Goal: Check status: Check status

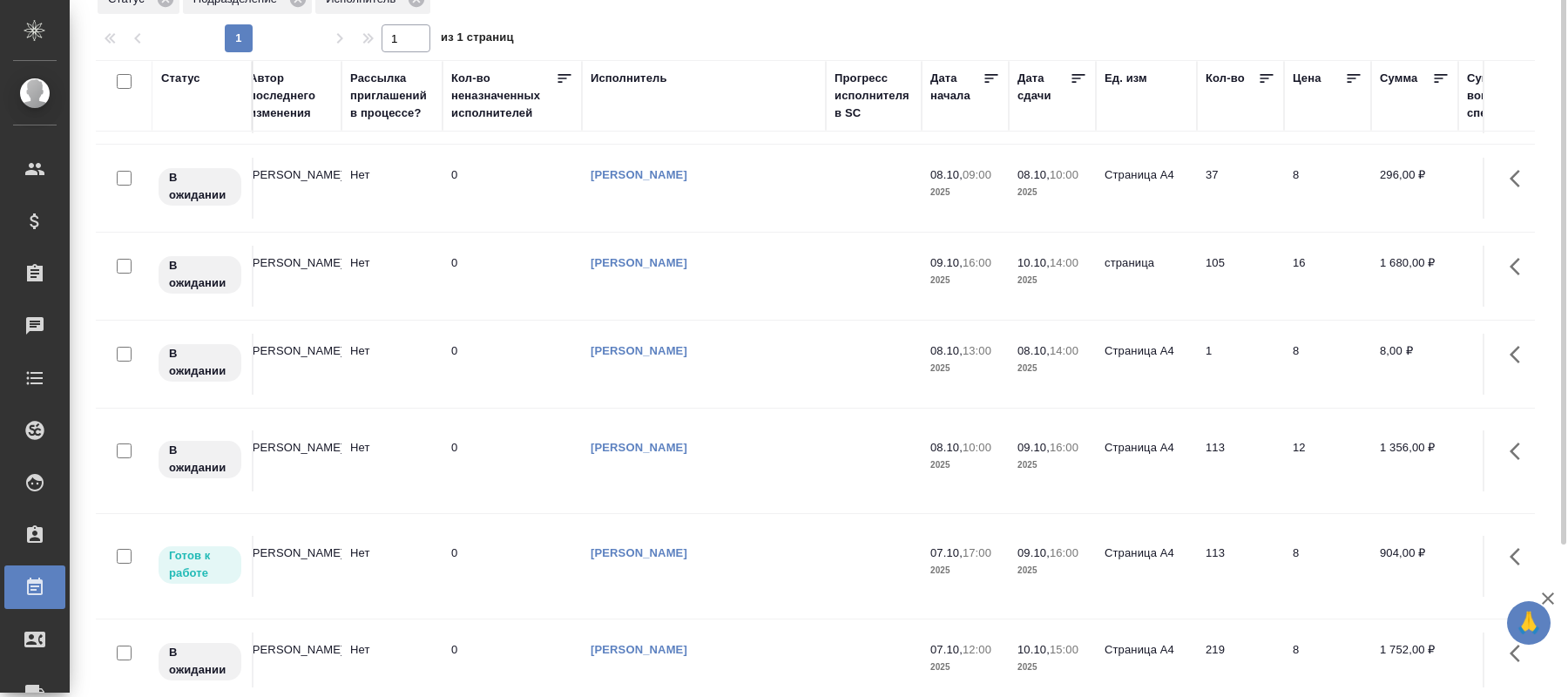
scroll to position [0, 829]
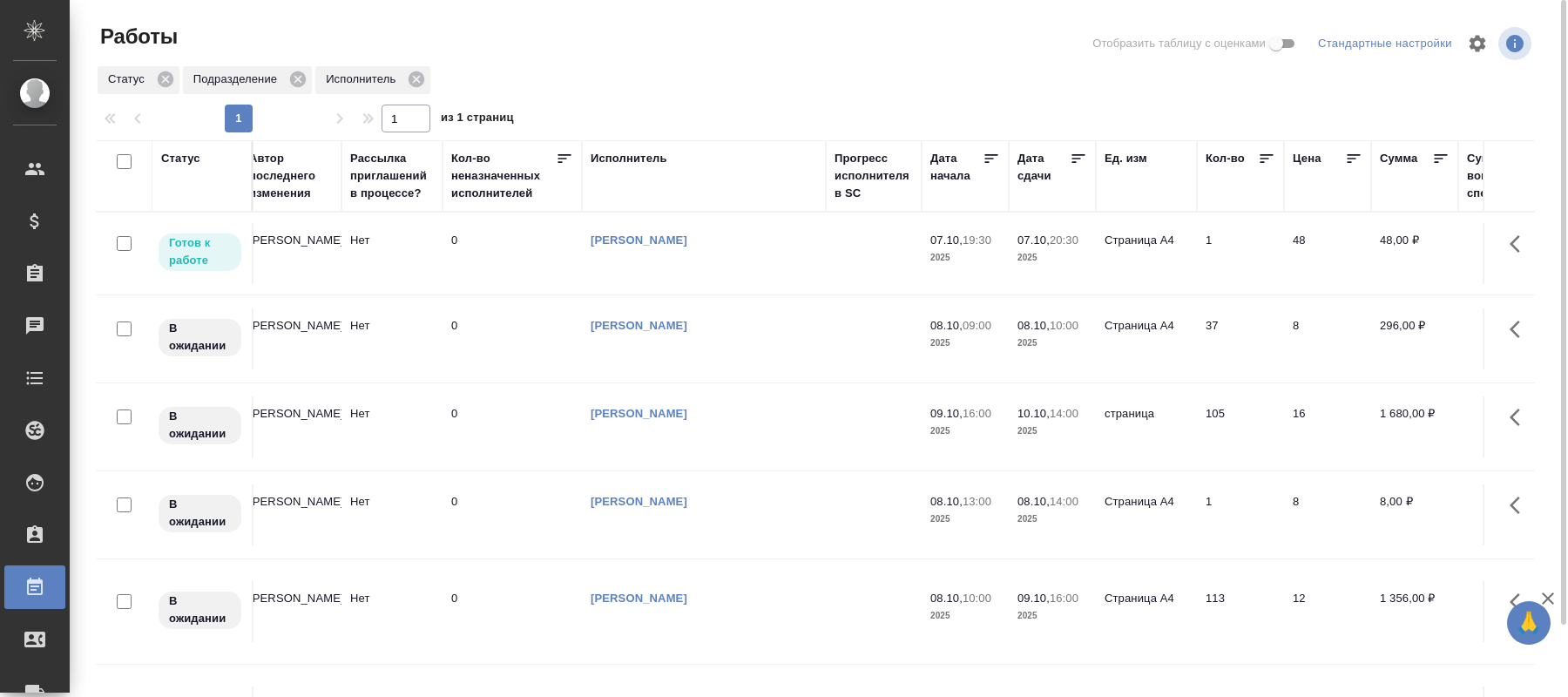
click at [388, 251] on td "Нет" at bounding box center [392, 253] width 101 height 61
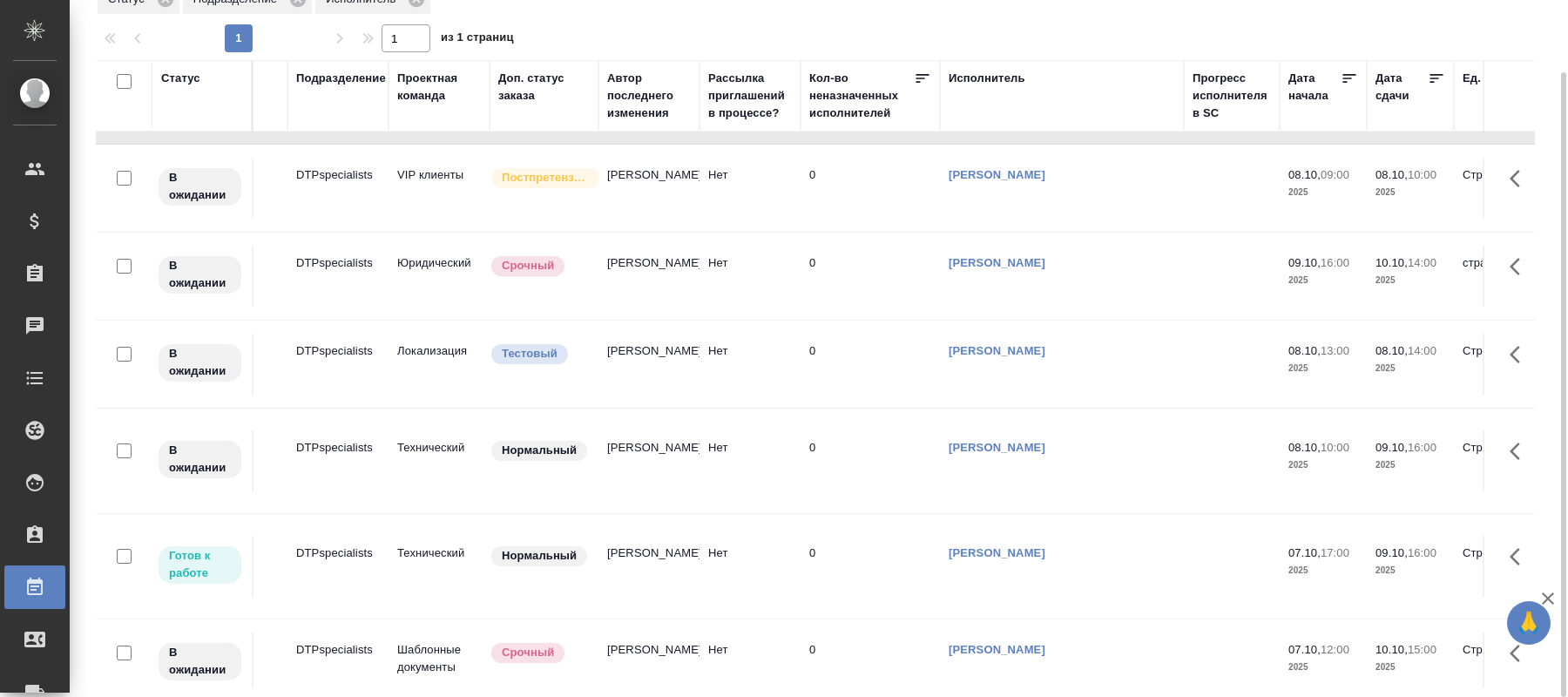
scroll to position [71, 0]
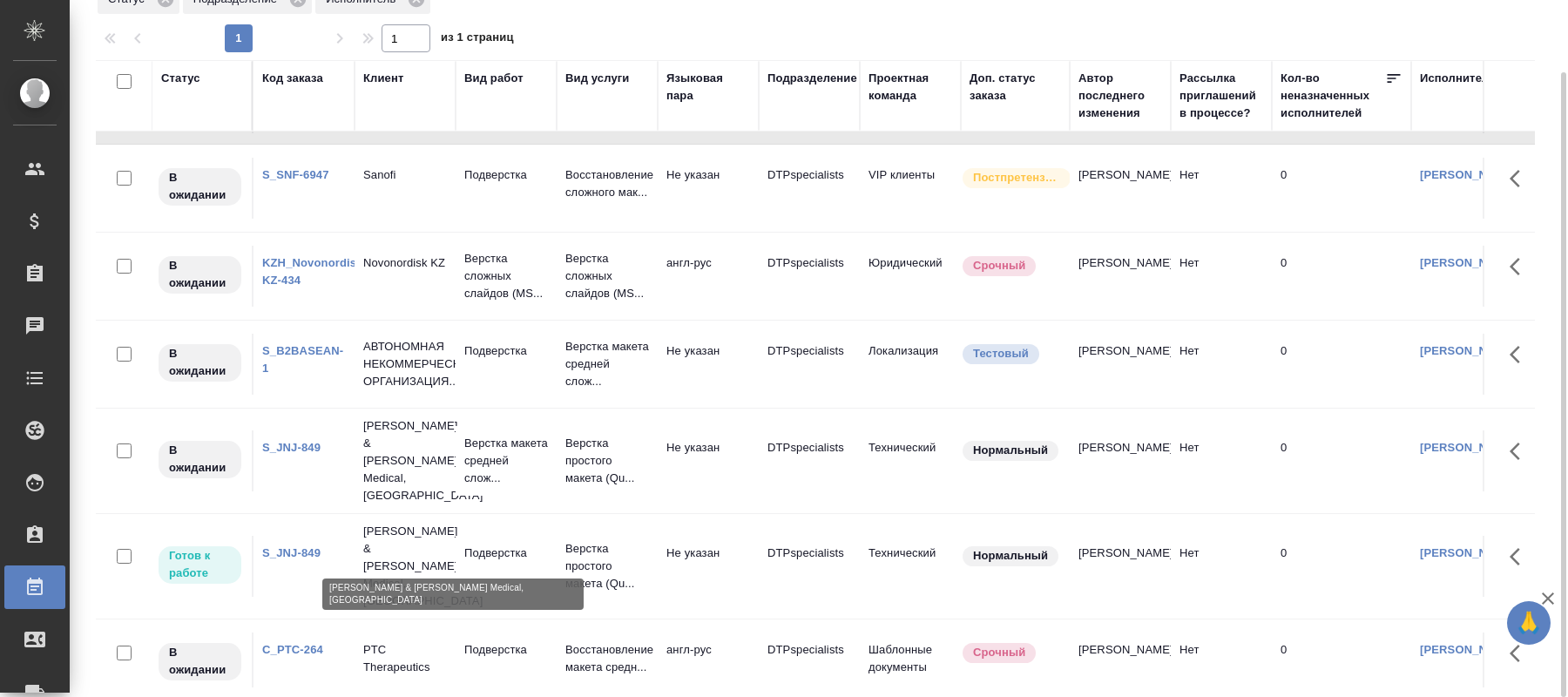
click at [410, 538] on p "[PERSON_NAME] & [PERSON_NAME] Medical, [GEOGRAPHIC_DATA]" at bounding box center [404, 566] width 84 height 87
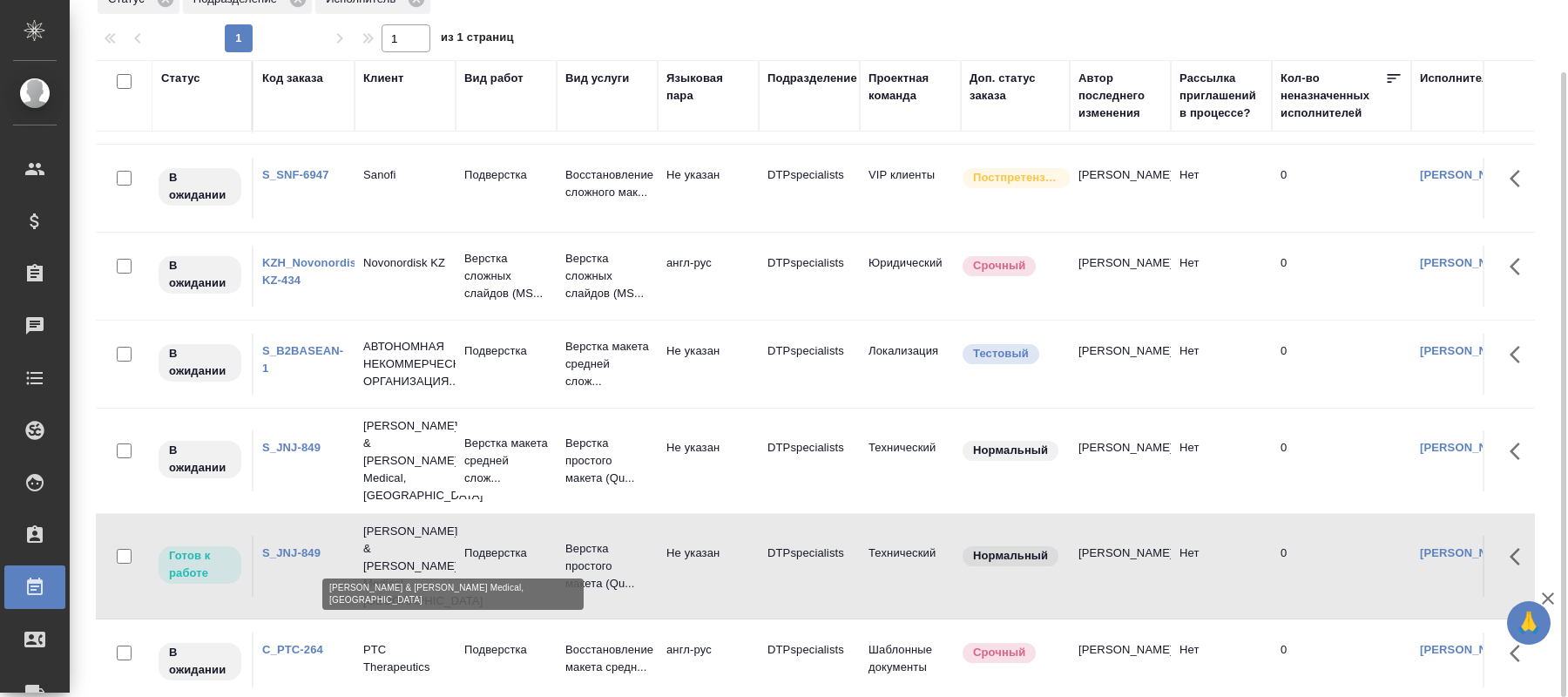
click at [410, 538] on p "[PERSON_NAME] & [PERSON_NAME] Medical, [GEOGRAPHIC_DATA]" at bounding box center [404, 566] width 84 height 87
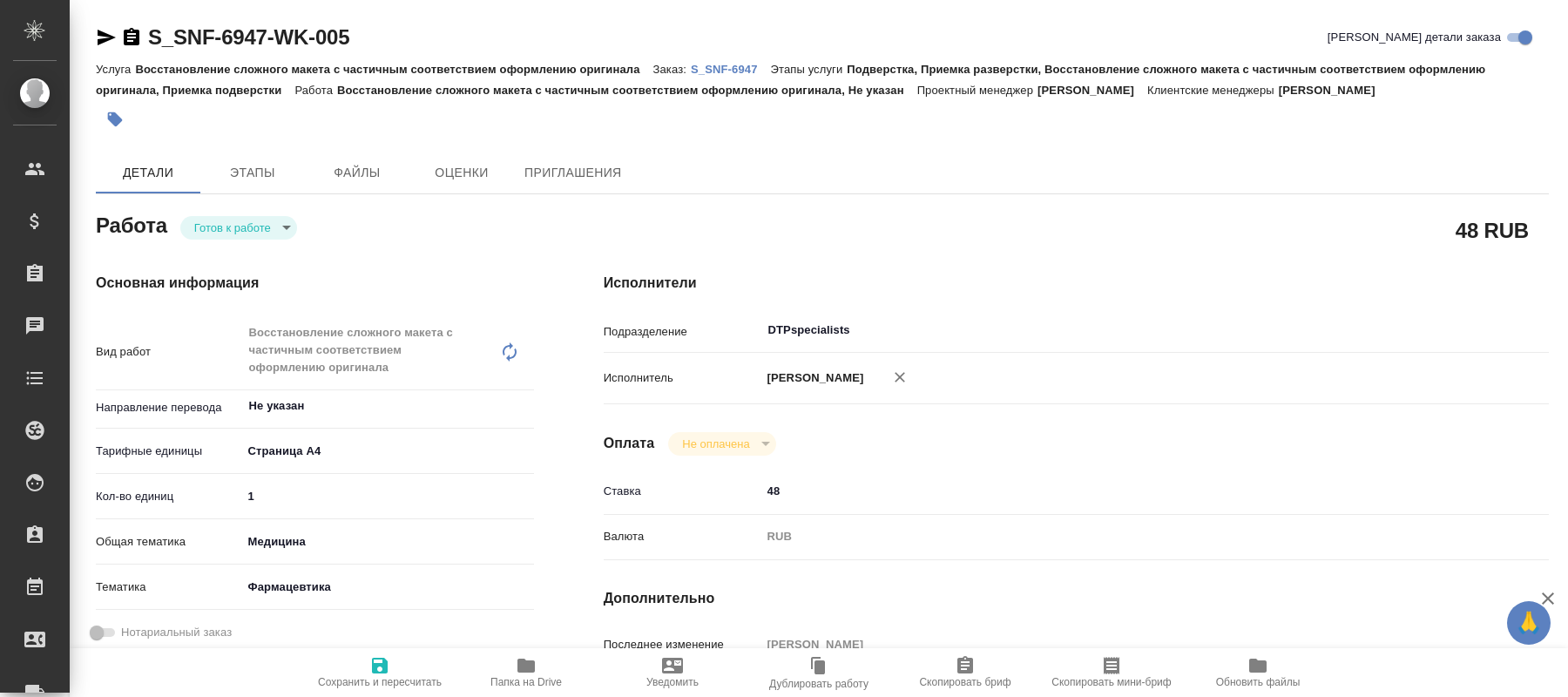
type textarea "x"
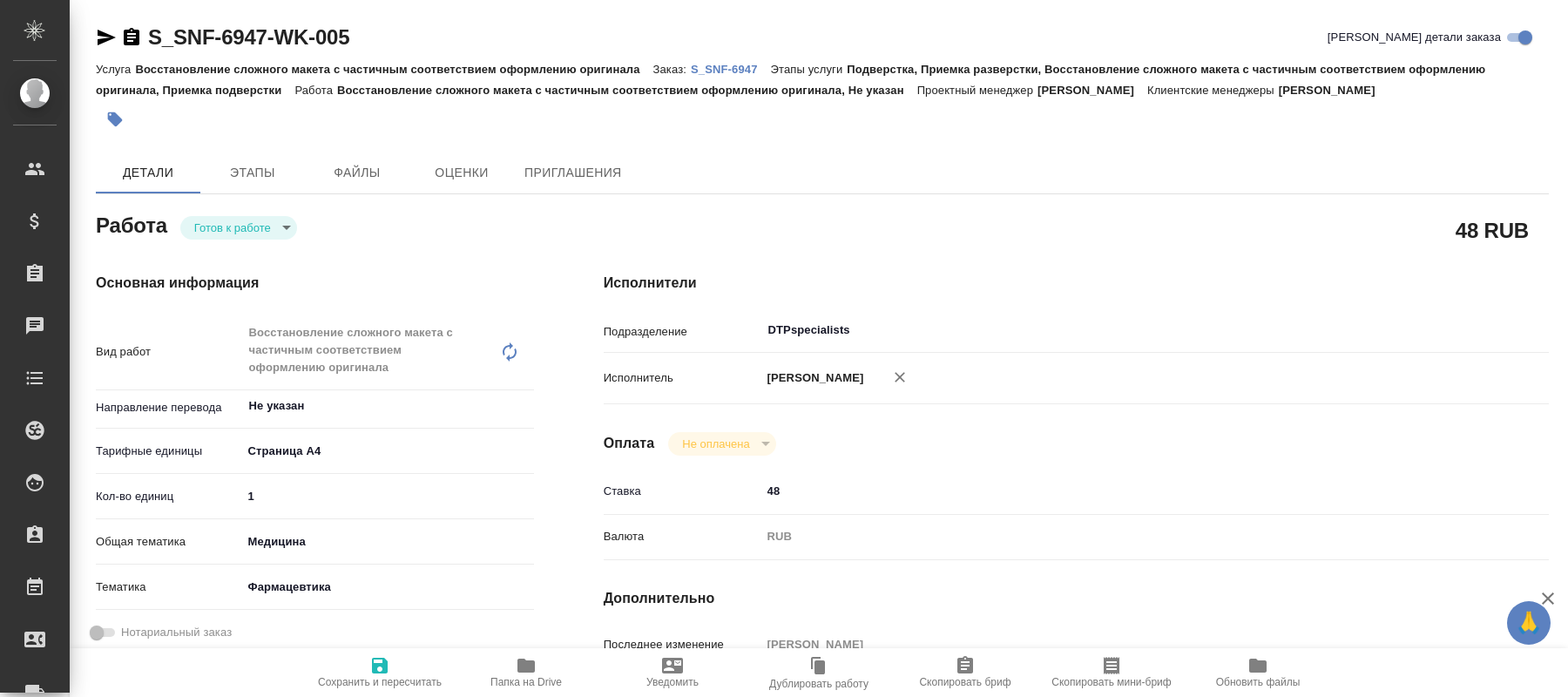
type textarea "x"
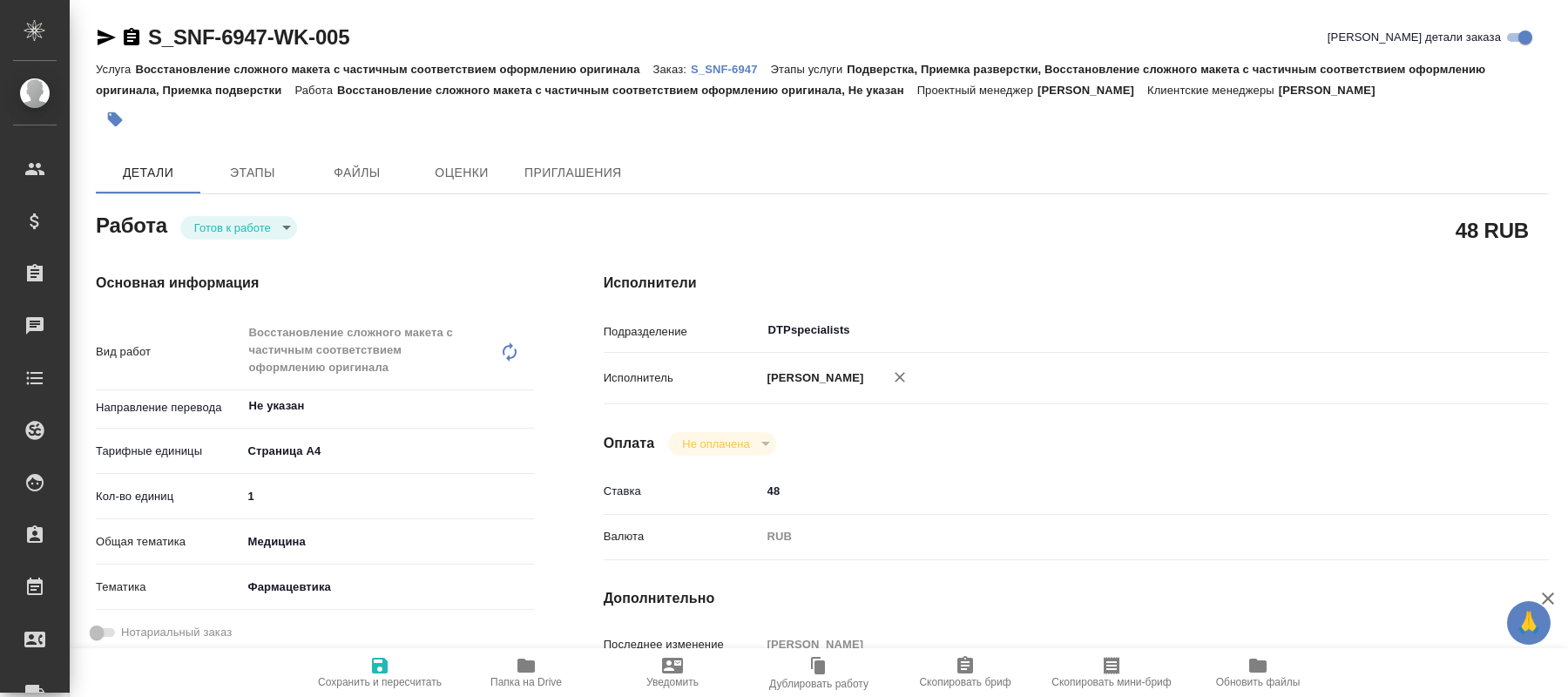
type textarea "x"
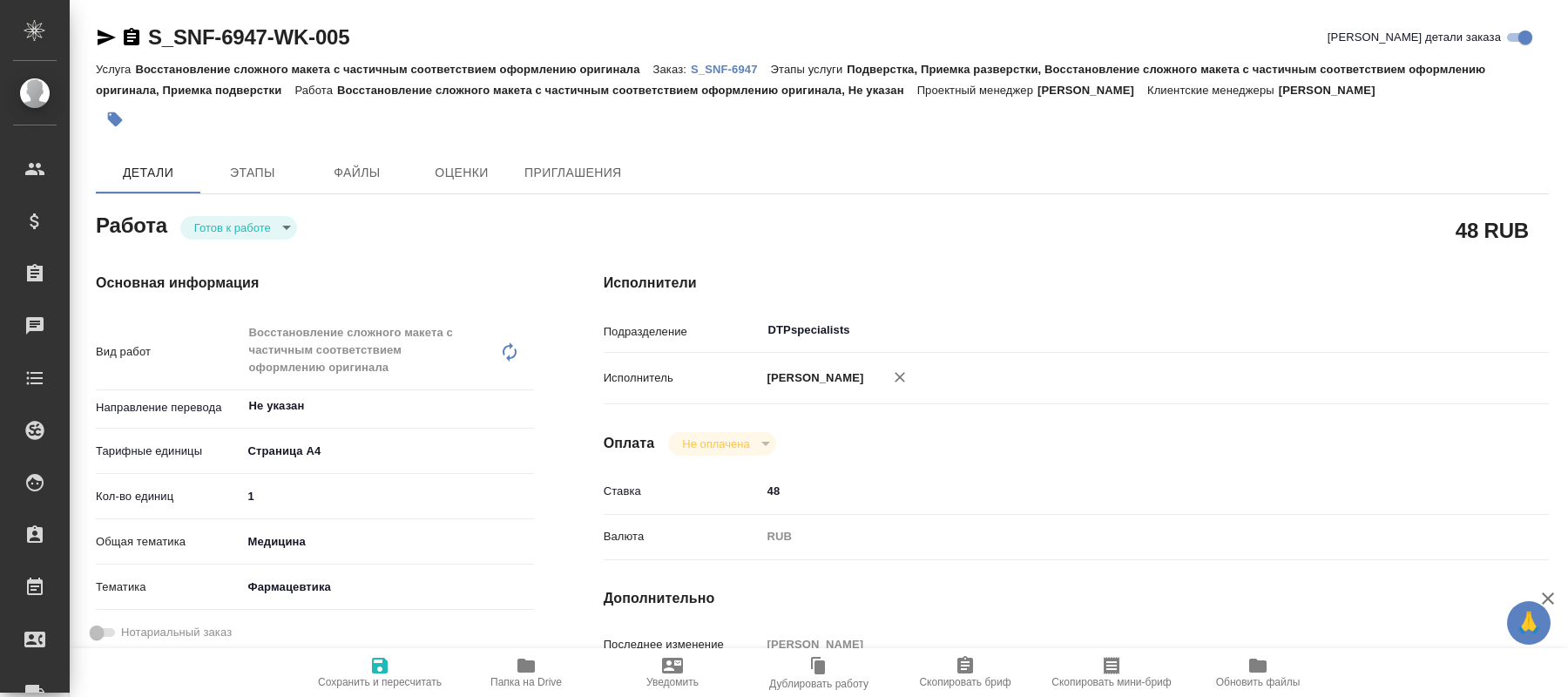
type textarea "x"
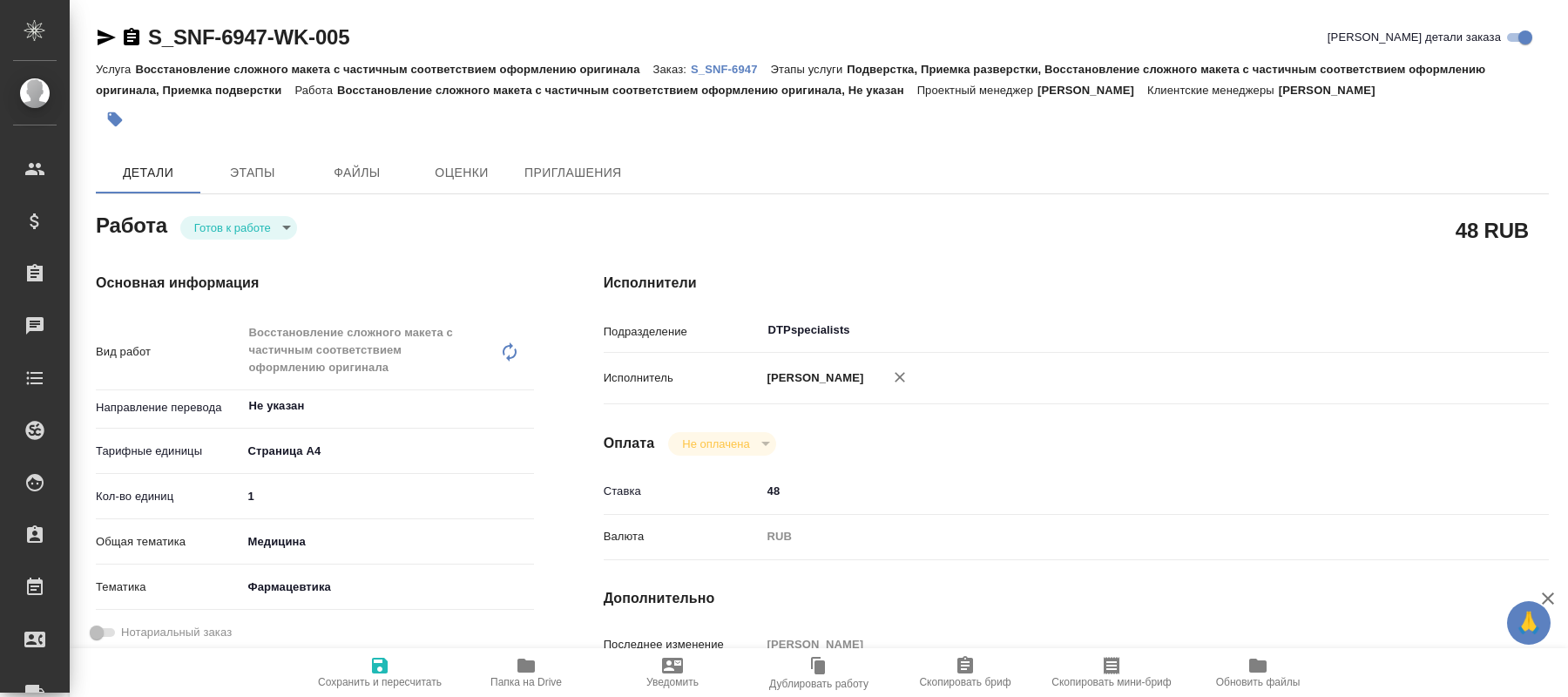
type textarea "x"
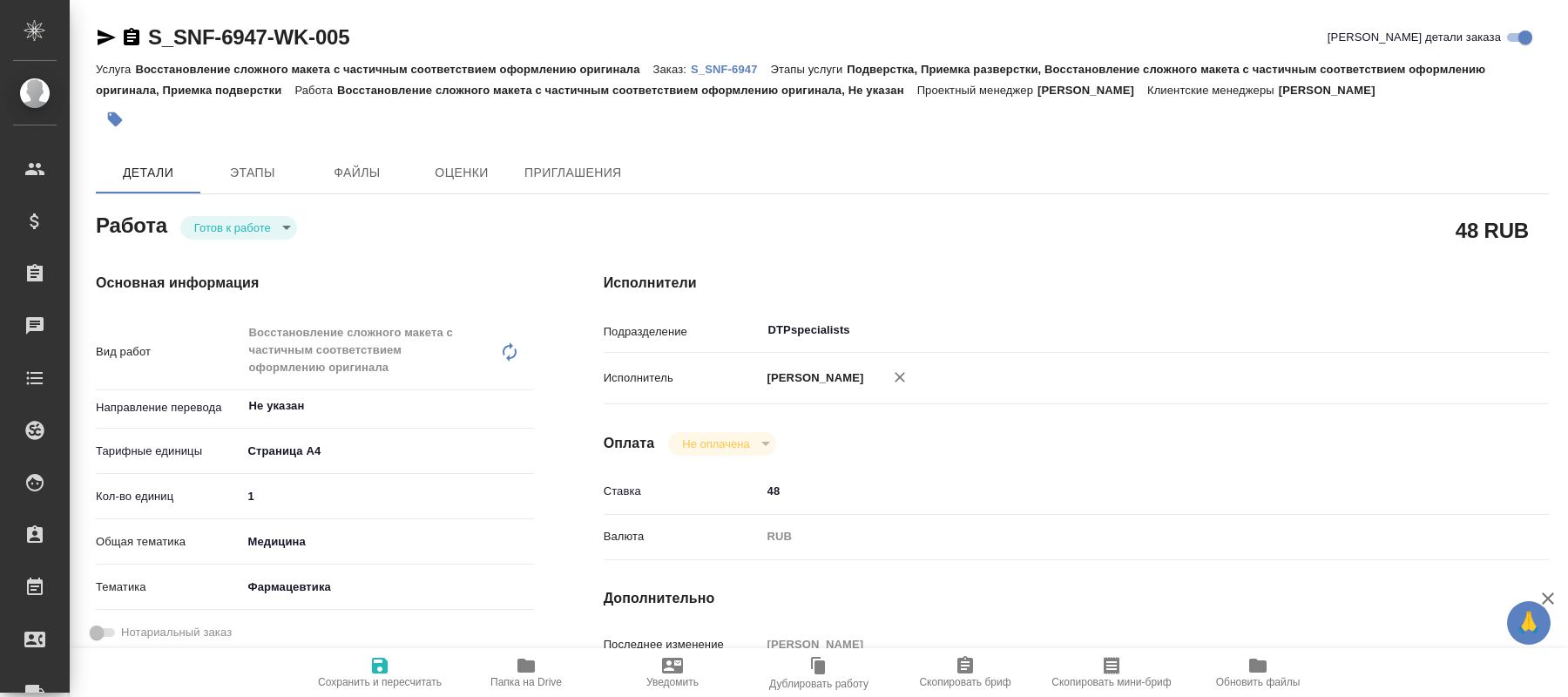
type textarea "x"
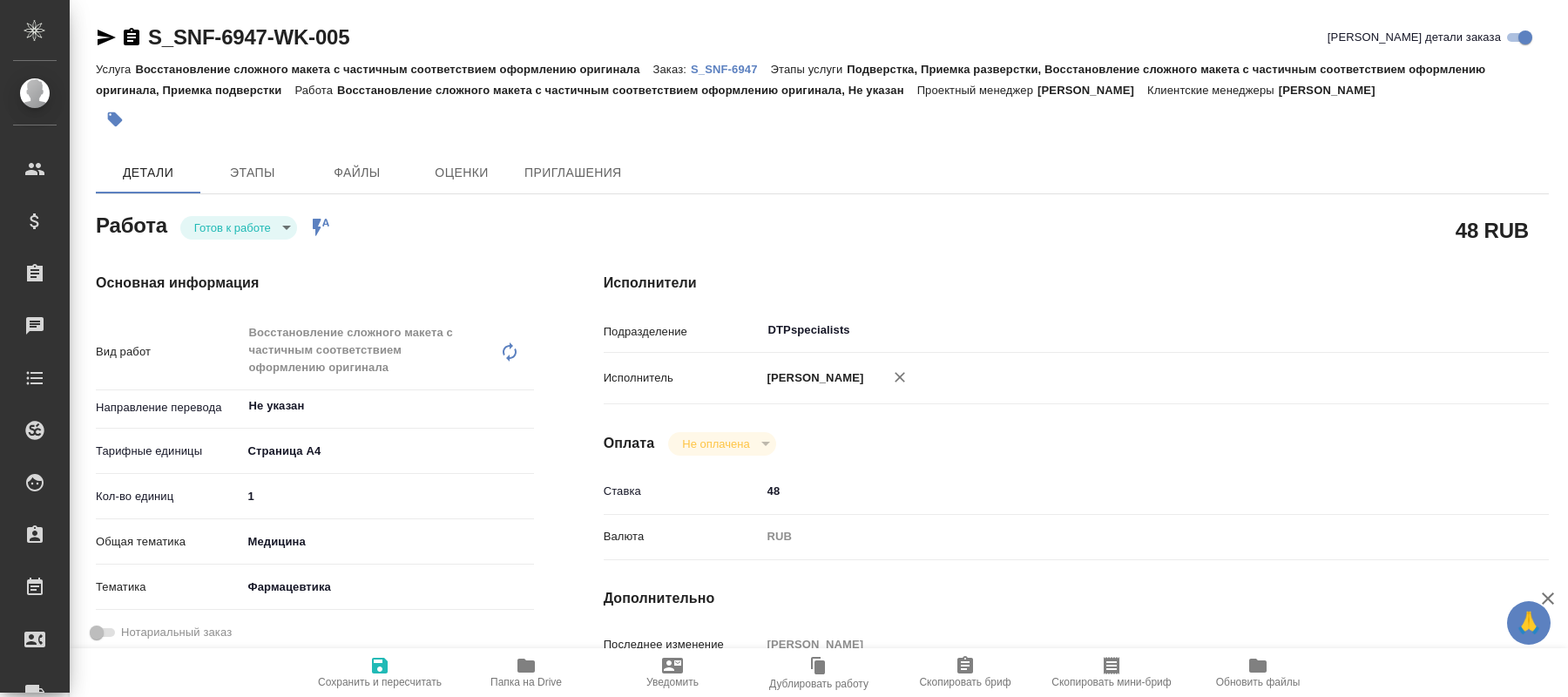
type textarea "x"
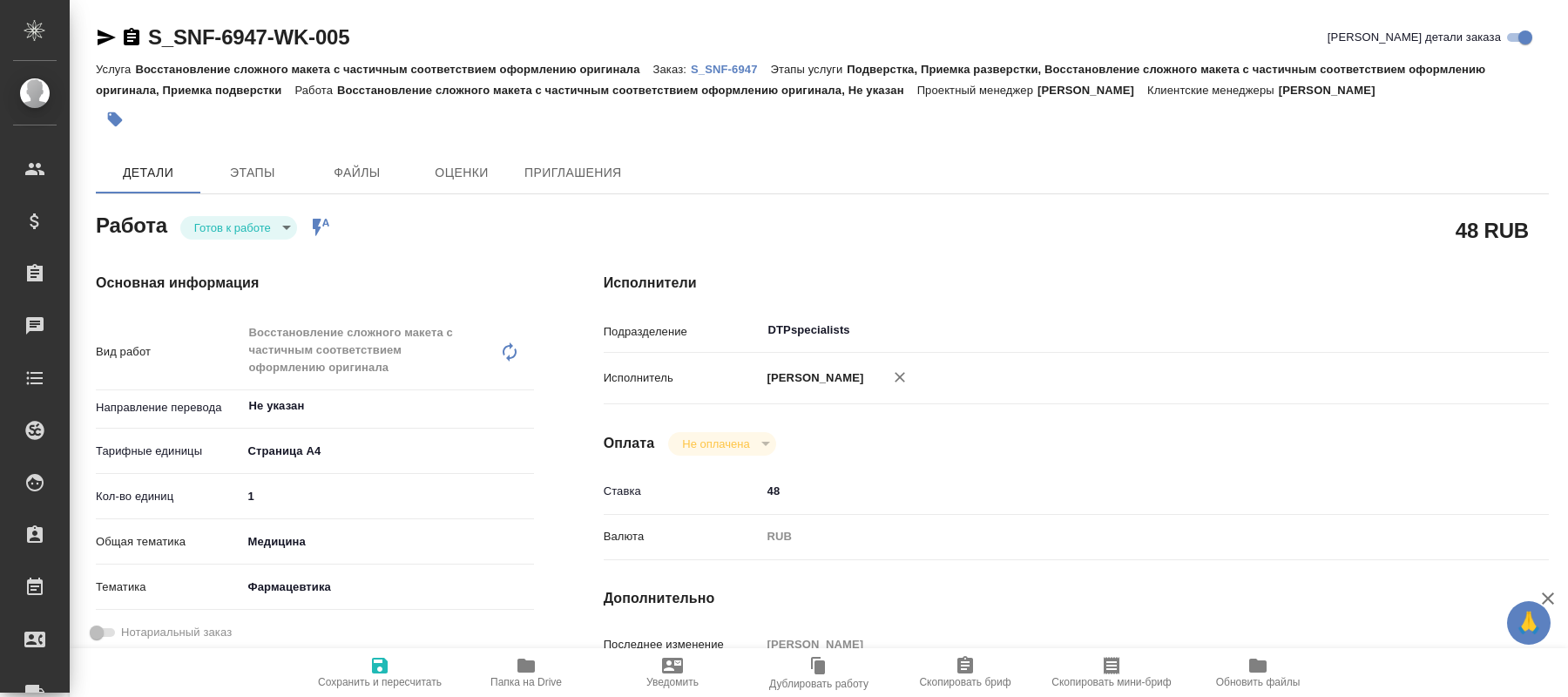
type textarea "x"
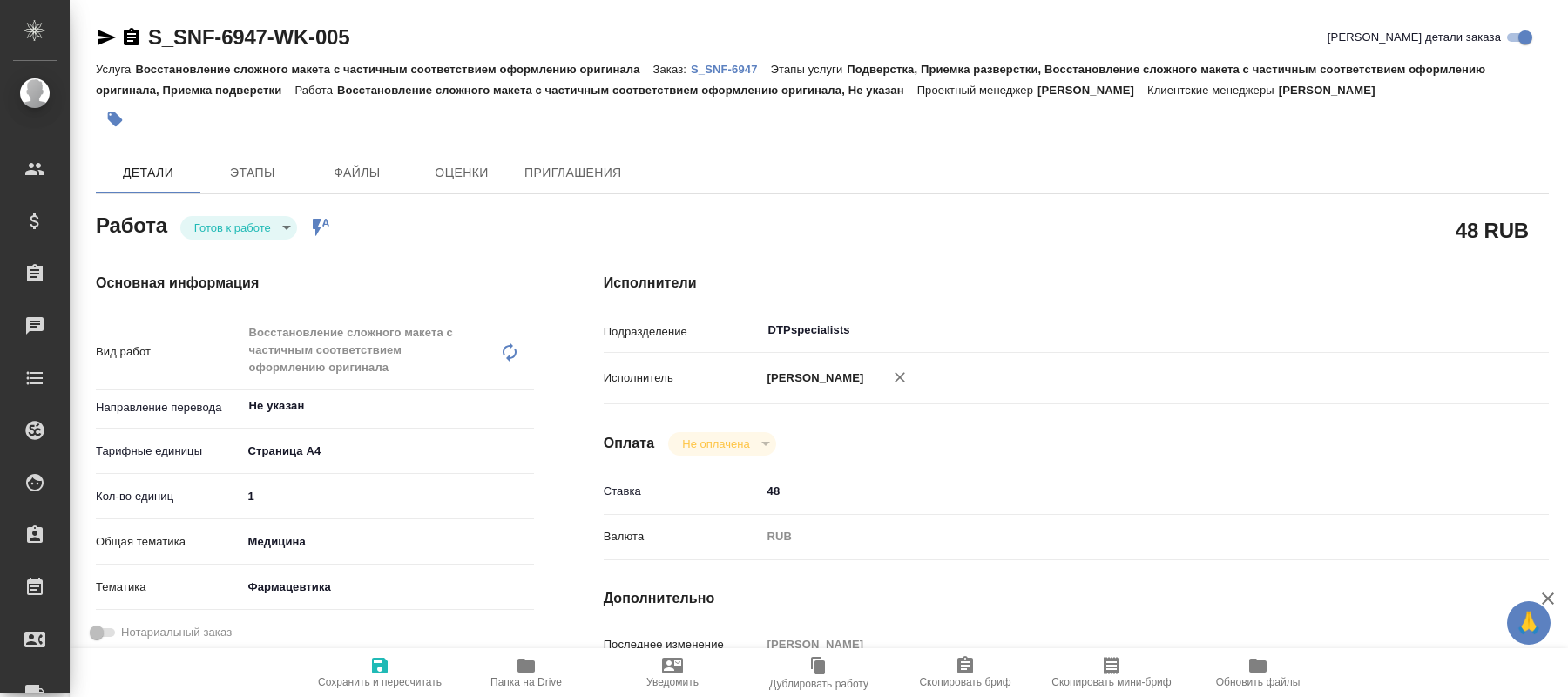
scroll to position [178, 0]
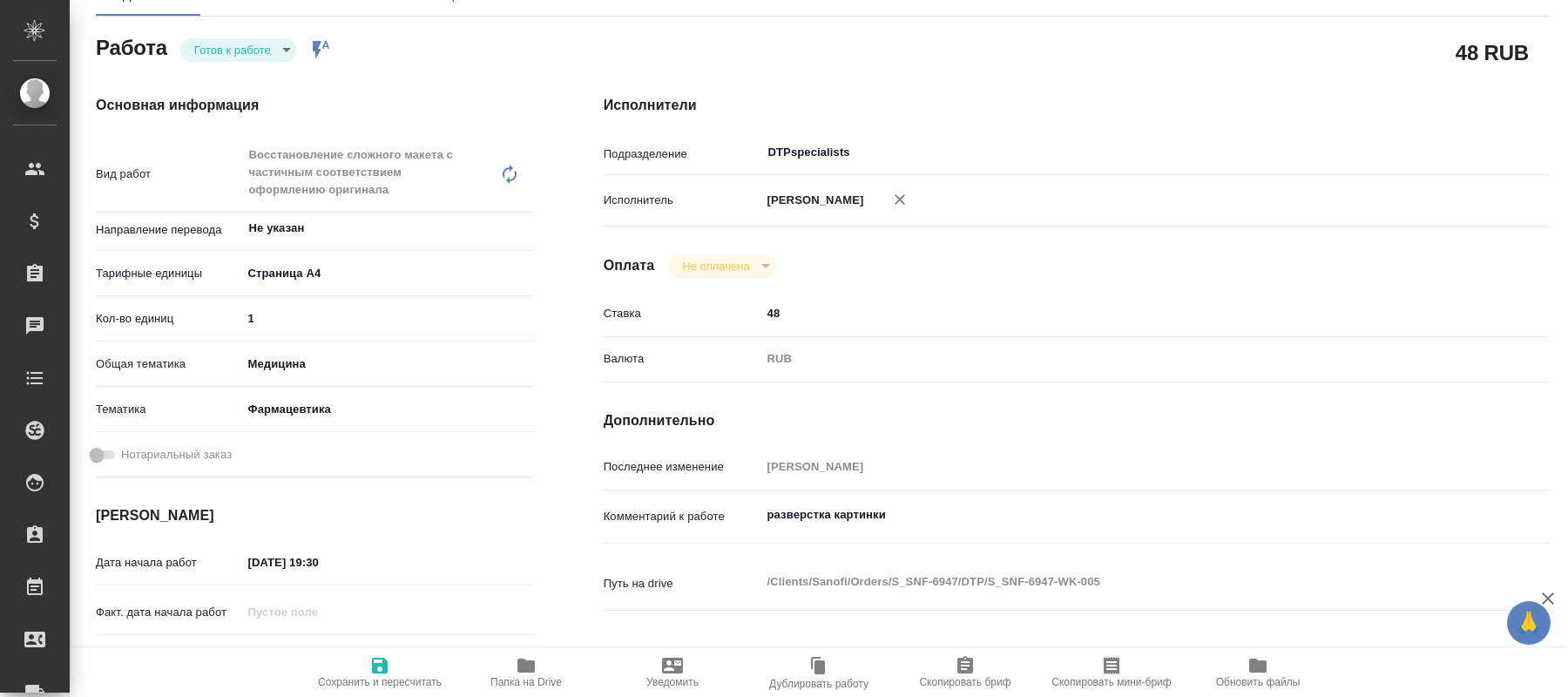
type textarea "x"
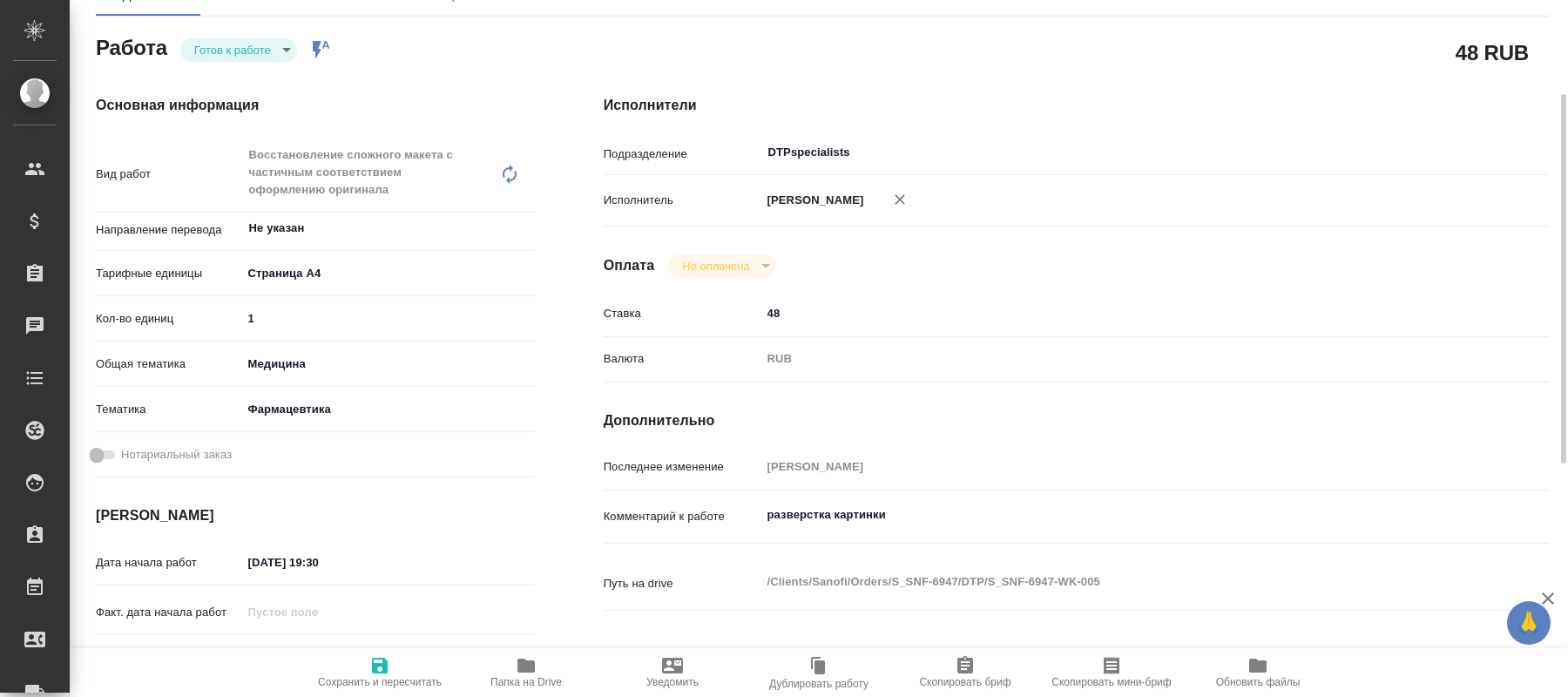
type textarea "x"
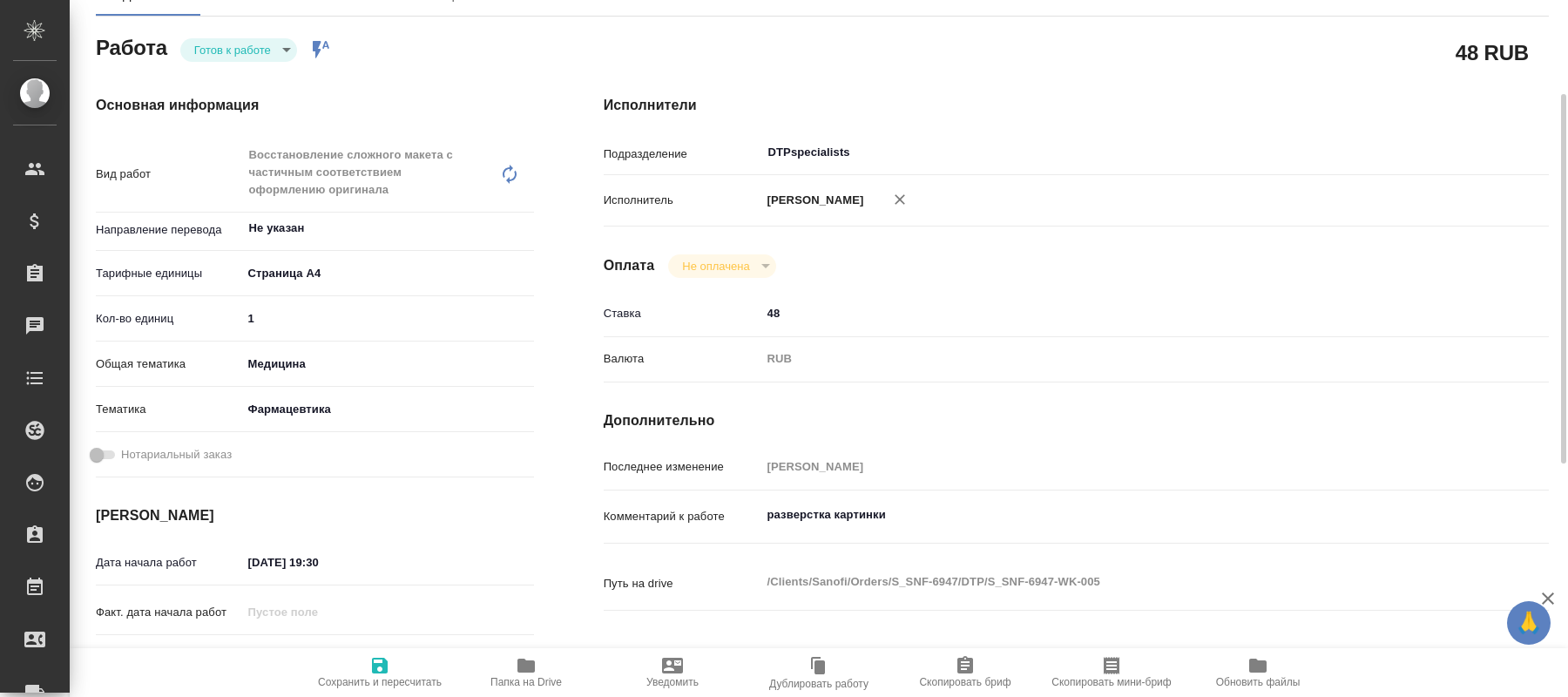
type textarea "x"
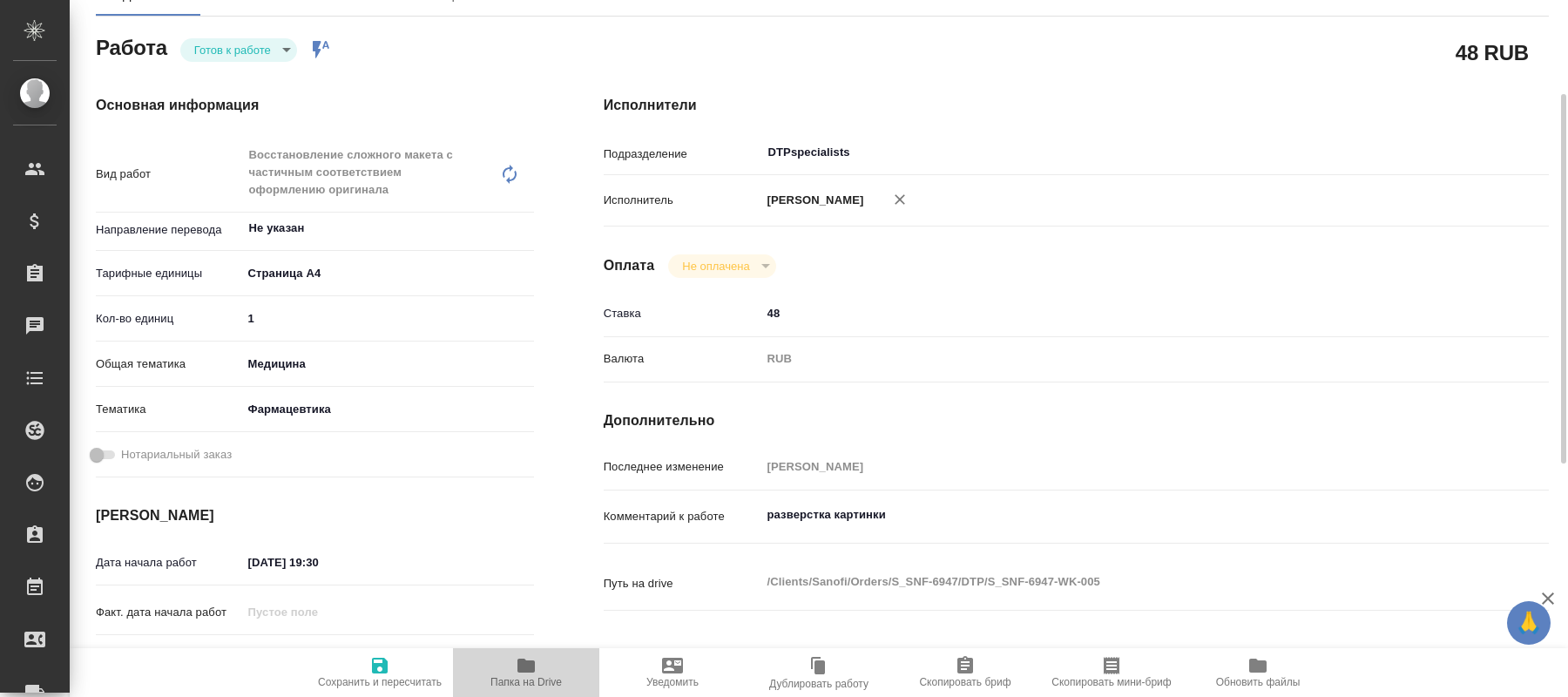
click at [518, 668] on icon "button" at bounding box center [526, 666] width 17 height 14
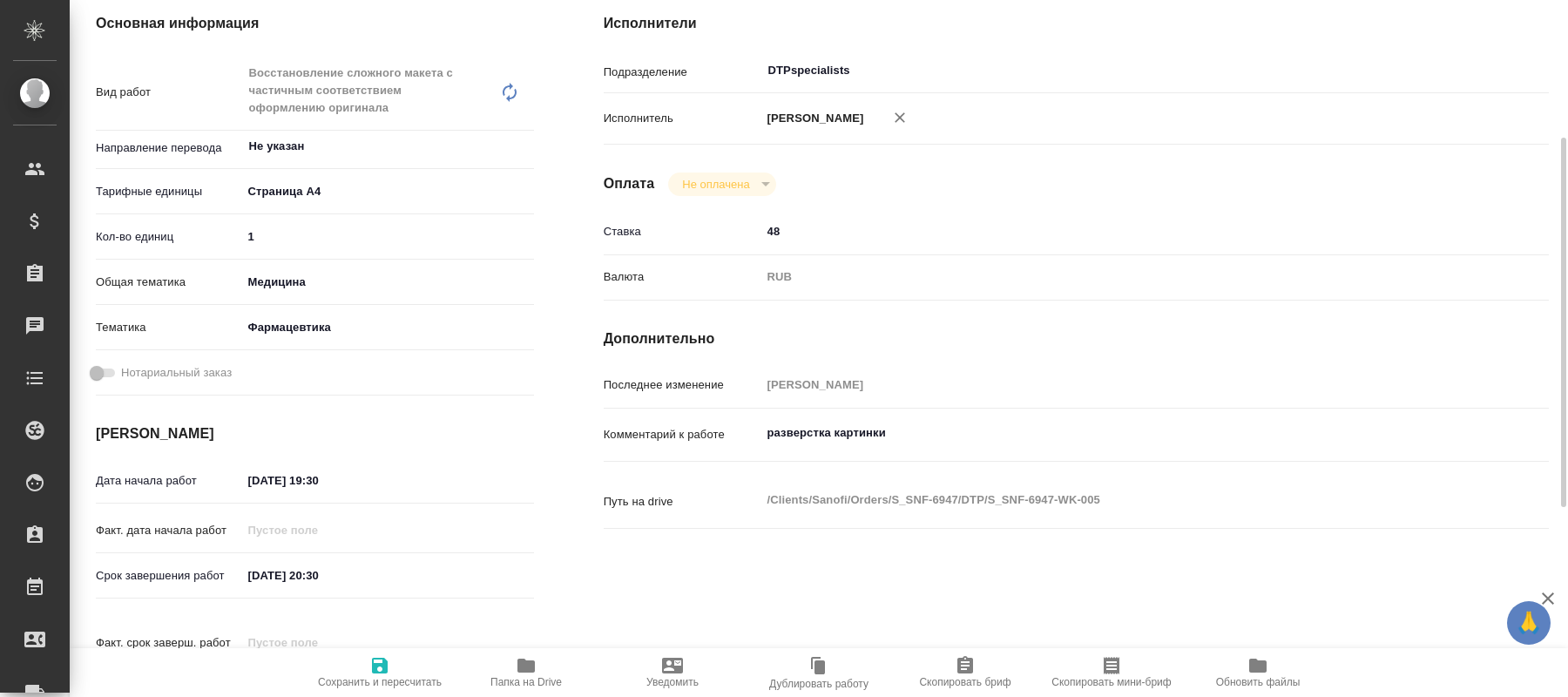
scroll to position [0, 0]
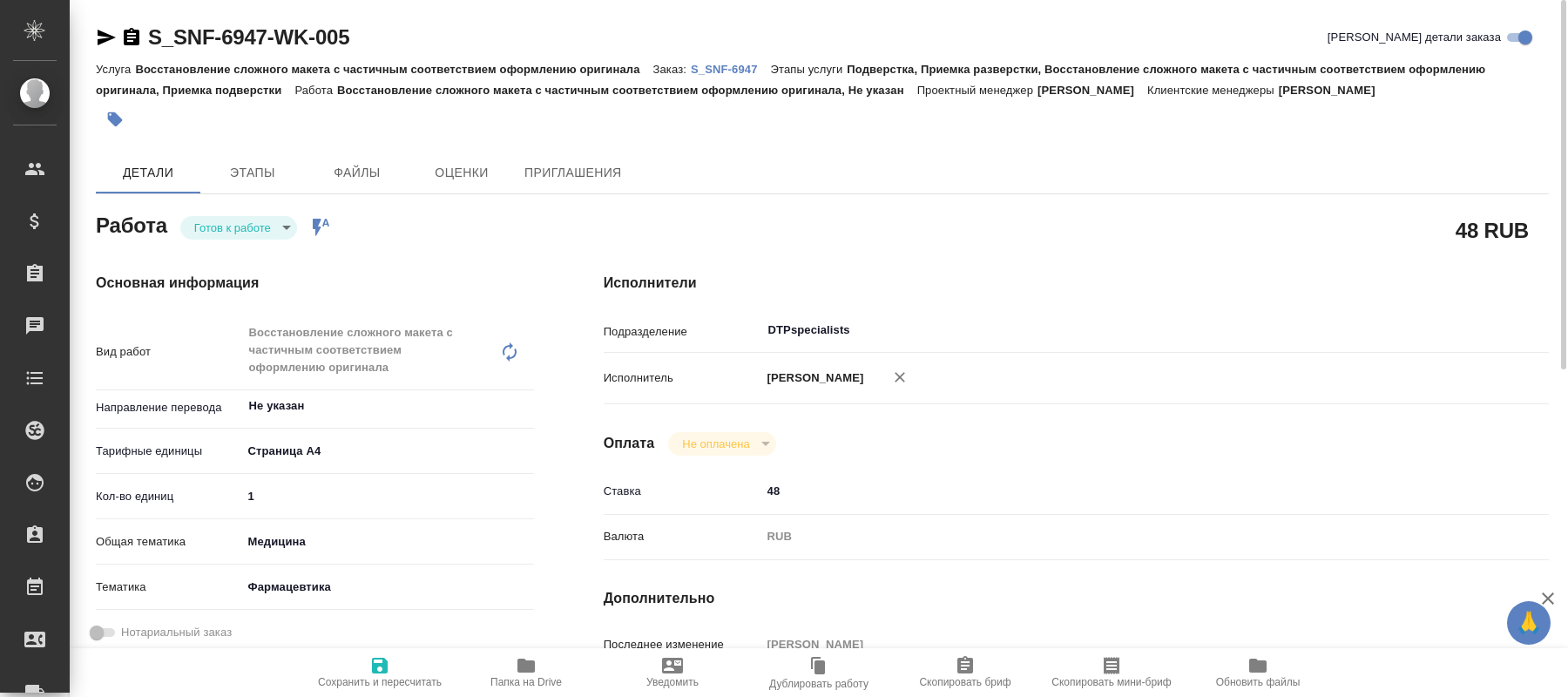
click at [279, 230] on body "🙏 .cls-1 fill:#fff; AWATERA Kucherenko Oksana Клиенты Спецификации Заказы 0 Чат…" at bounding box center [784, 348] width 1568 height 697
click at [244, 279] on button "Выполнен" at bounding box center [226, 286] width 64 height 19
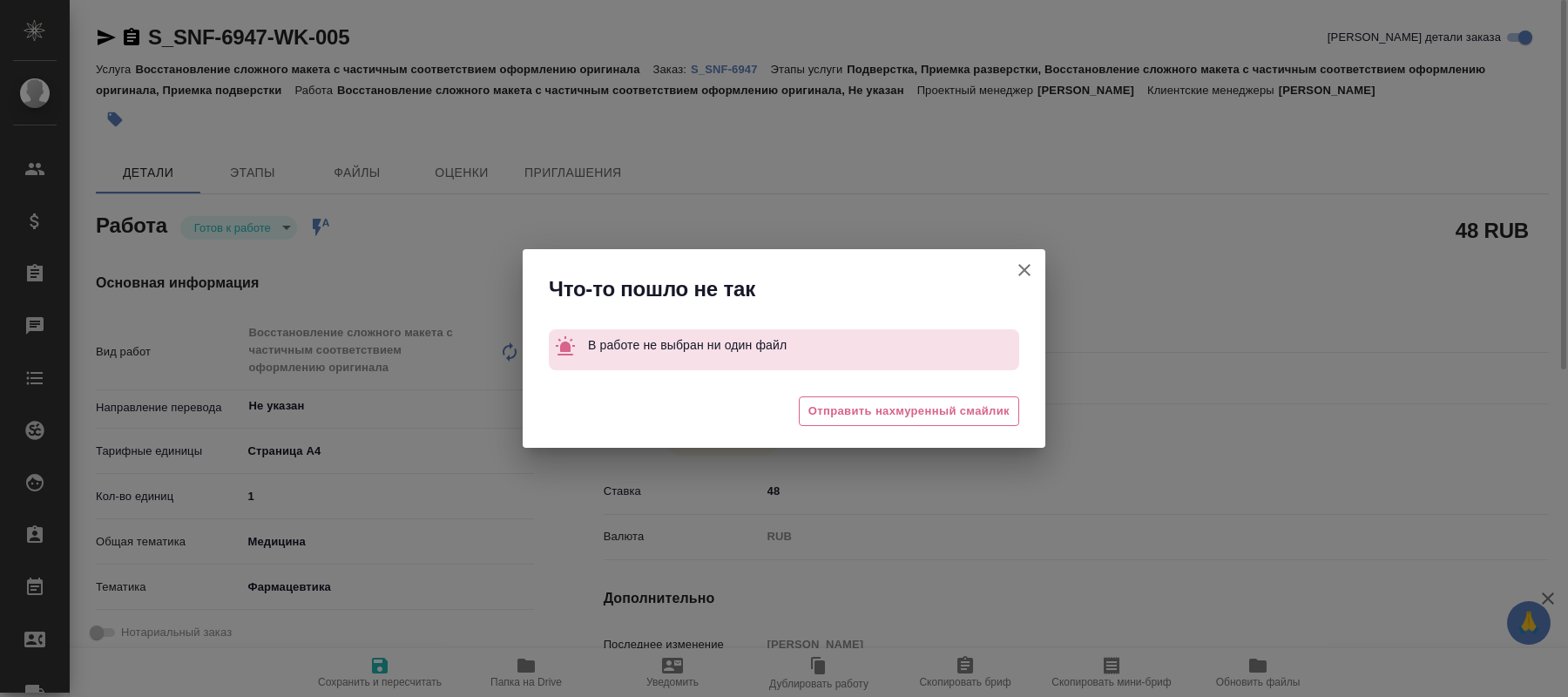
type textarea "x"
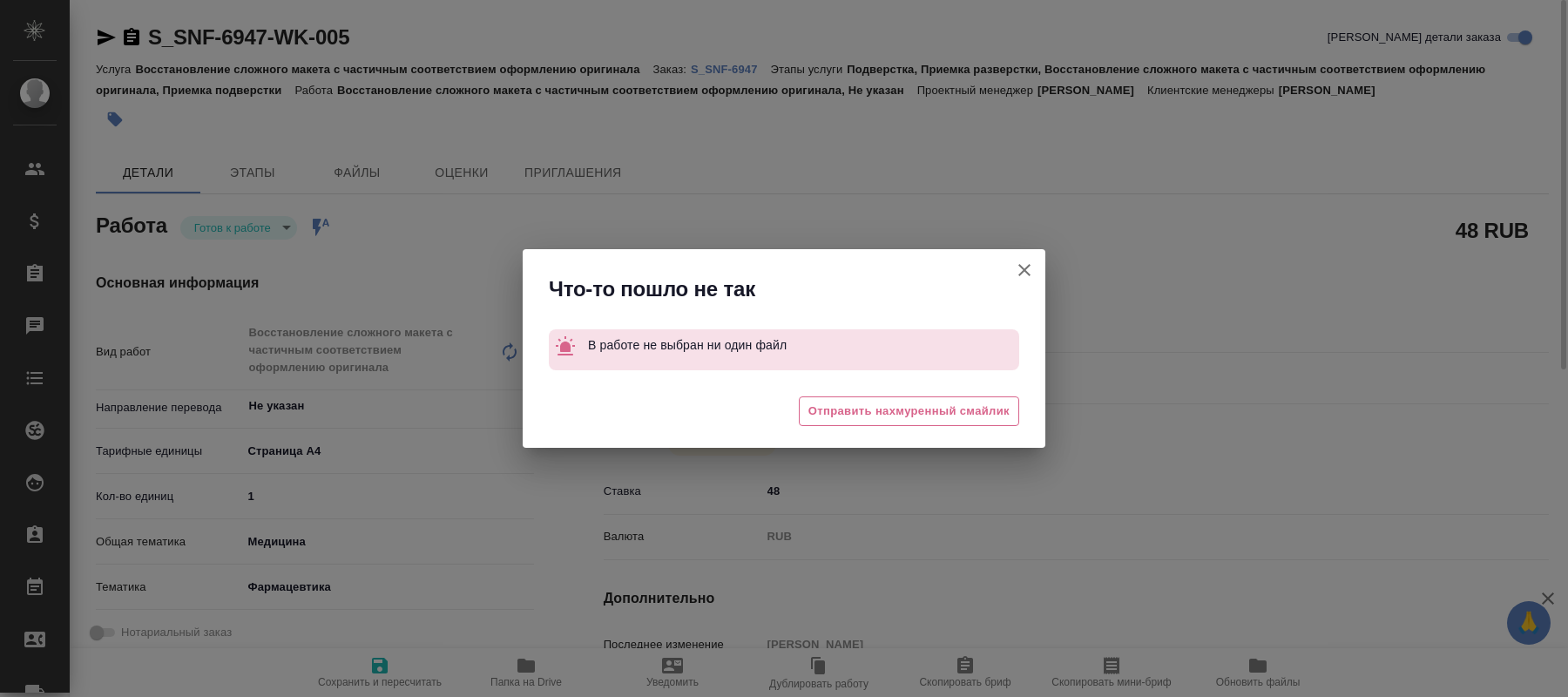
type textarea "x"
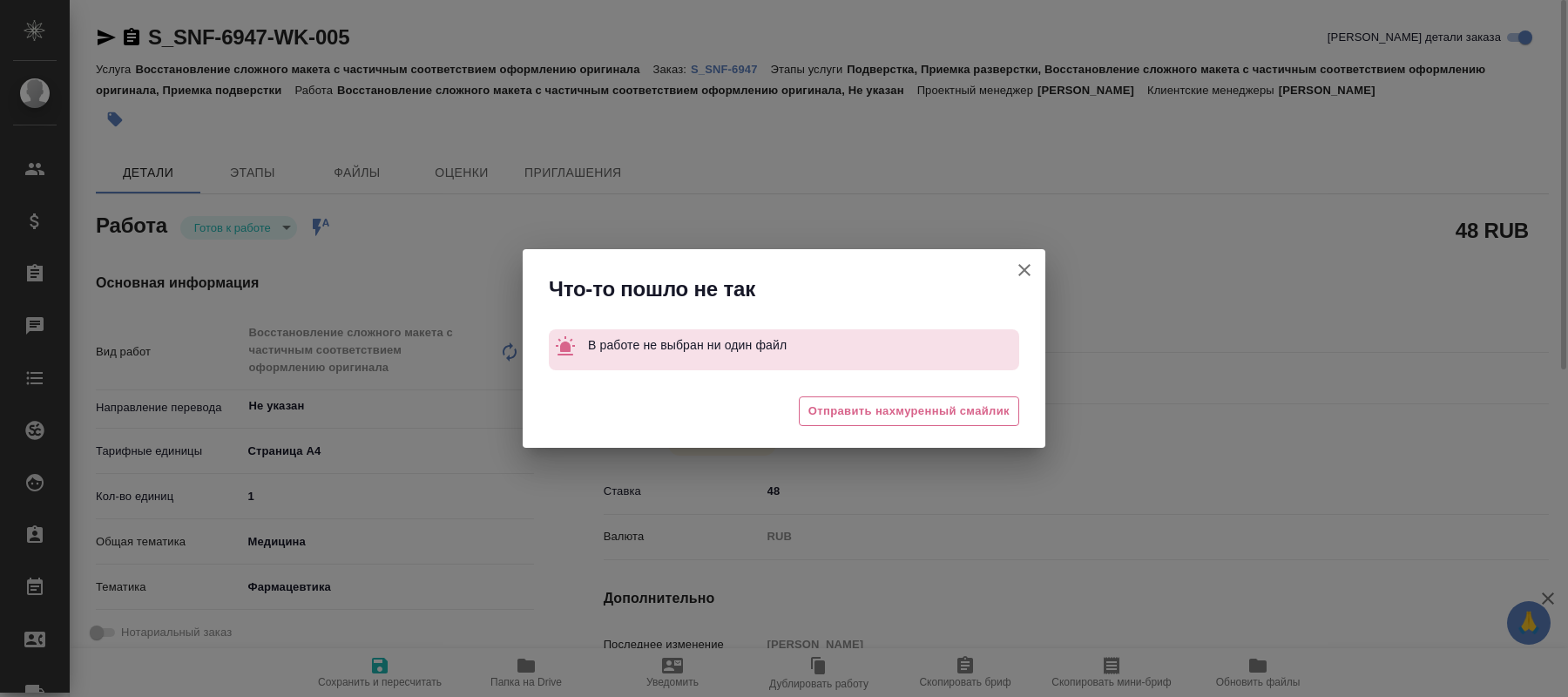
type textarea "x"
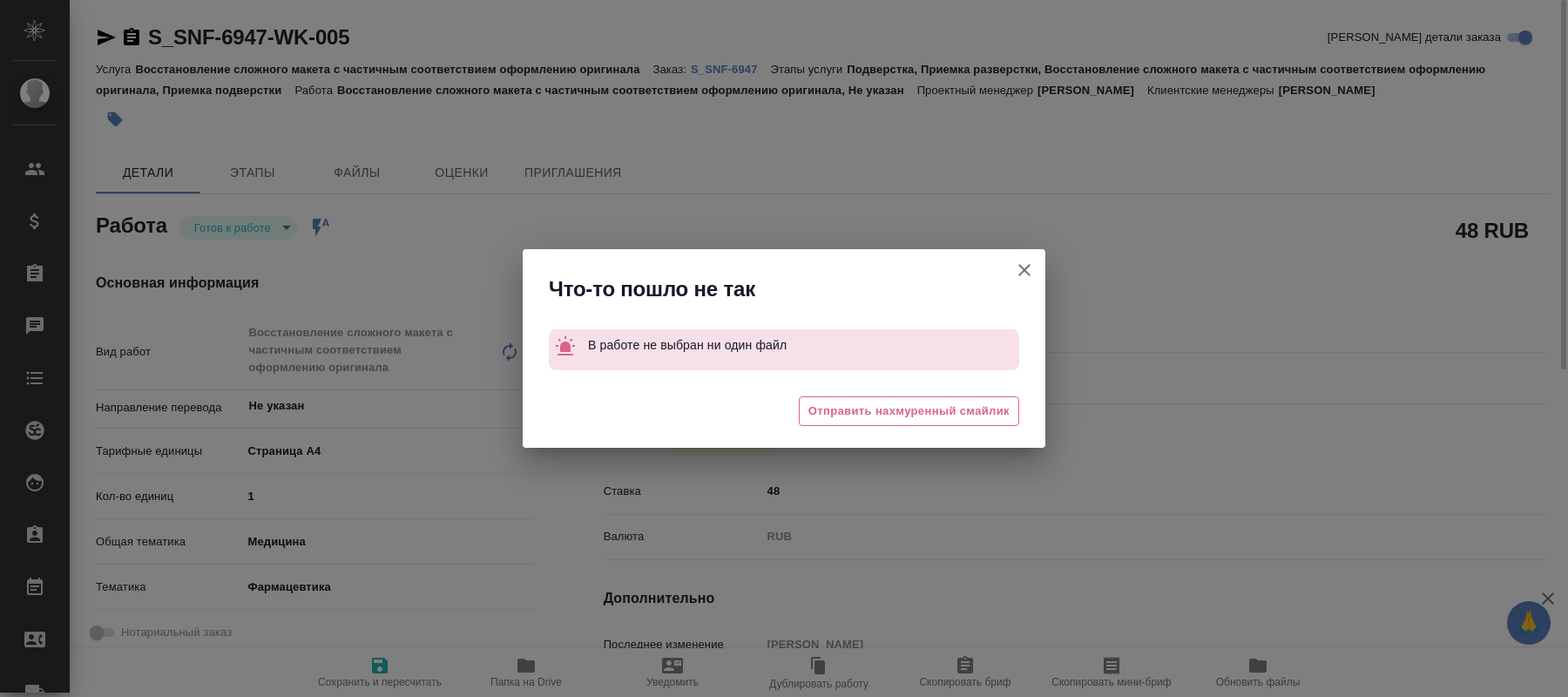
click at [1025, 265] on icon "button" at bounding box center [1024, 269] width 21 height 21
type textarea "x"
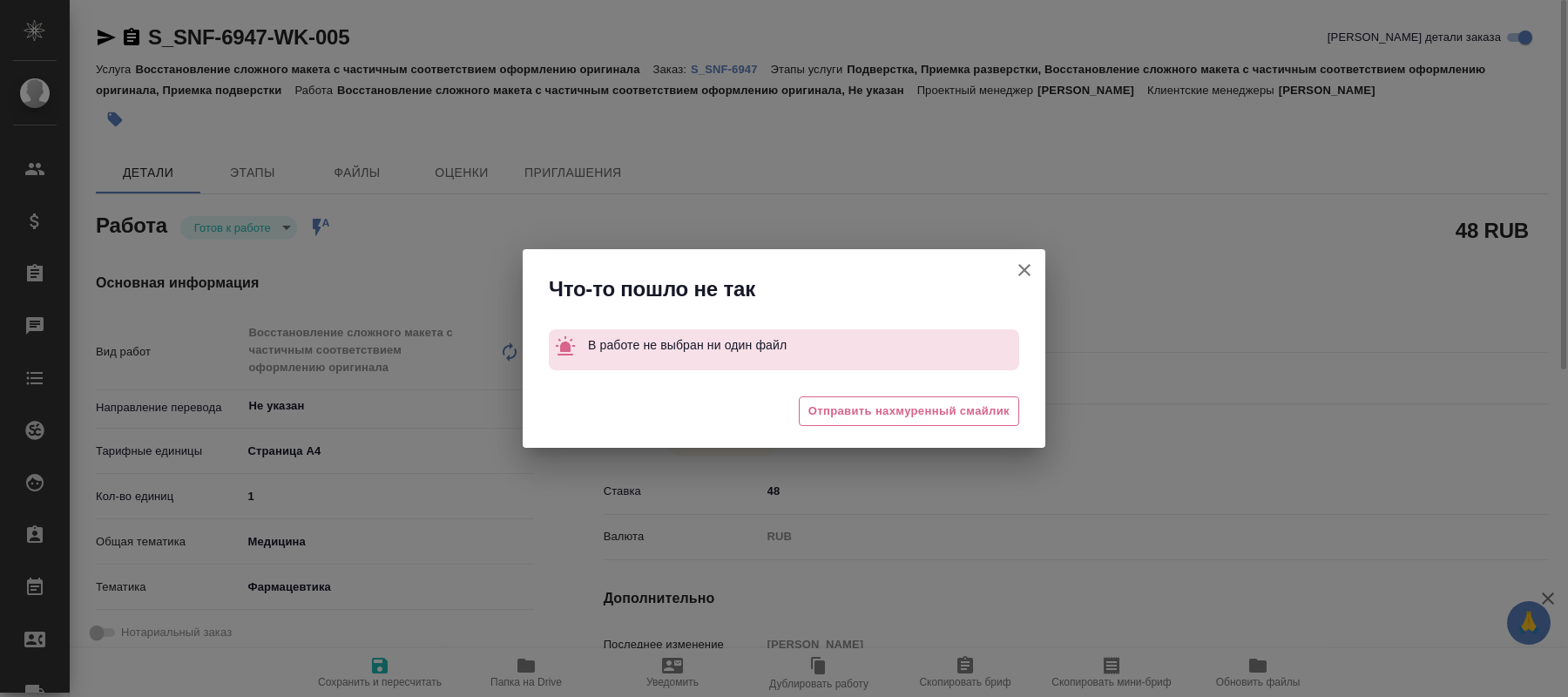
type textarea "x"
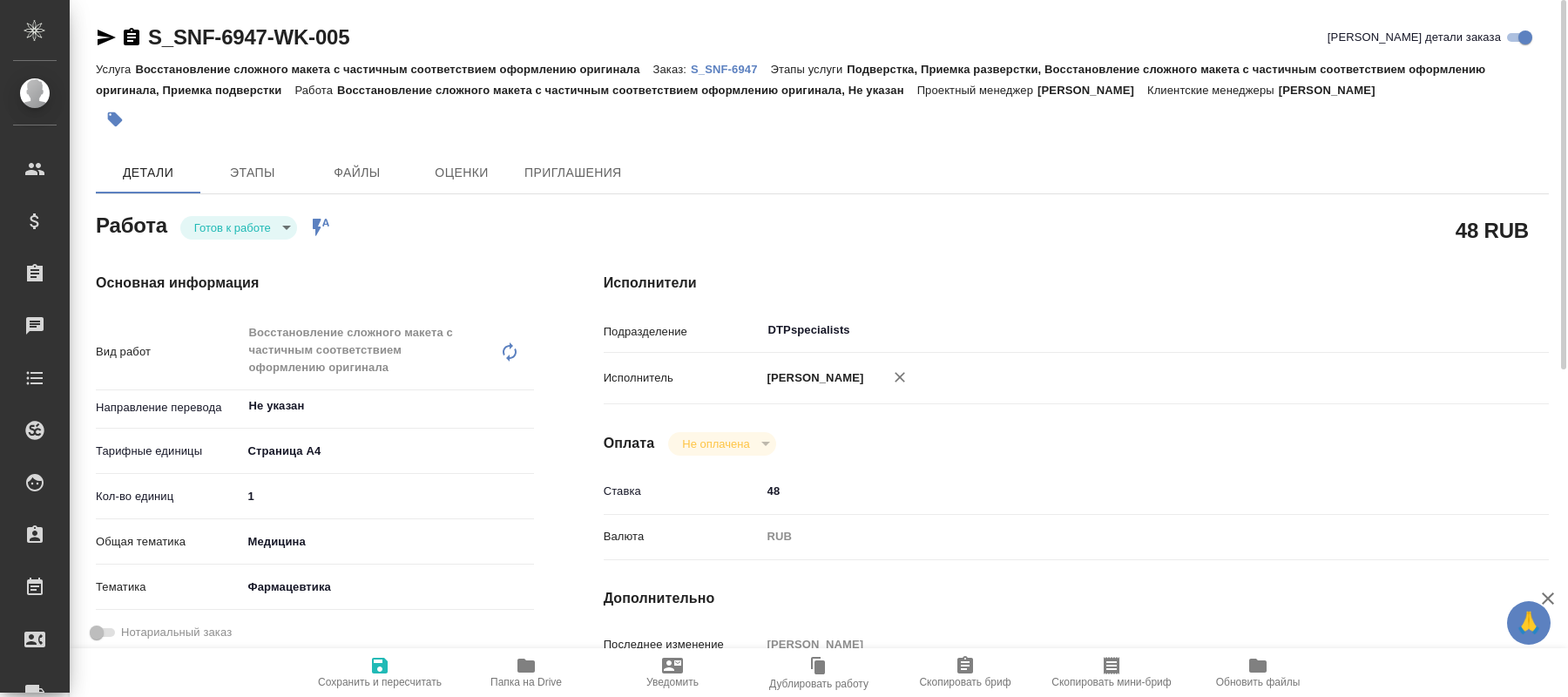
type textarea "x"
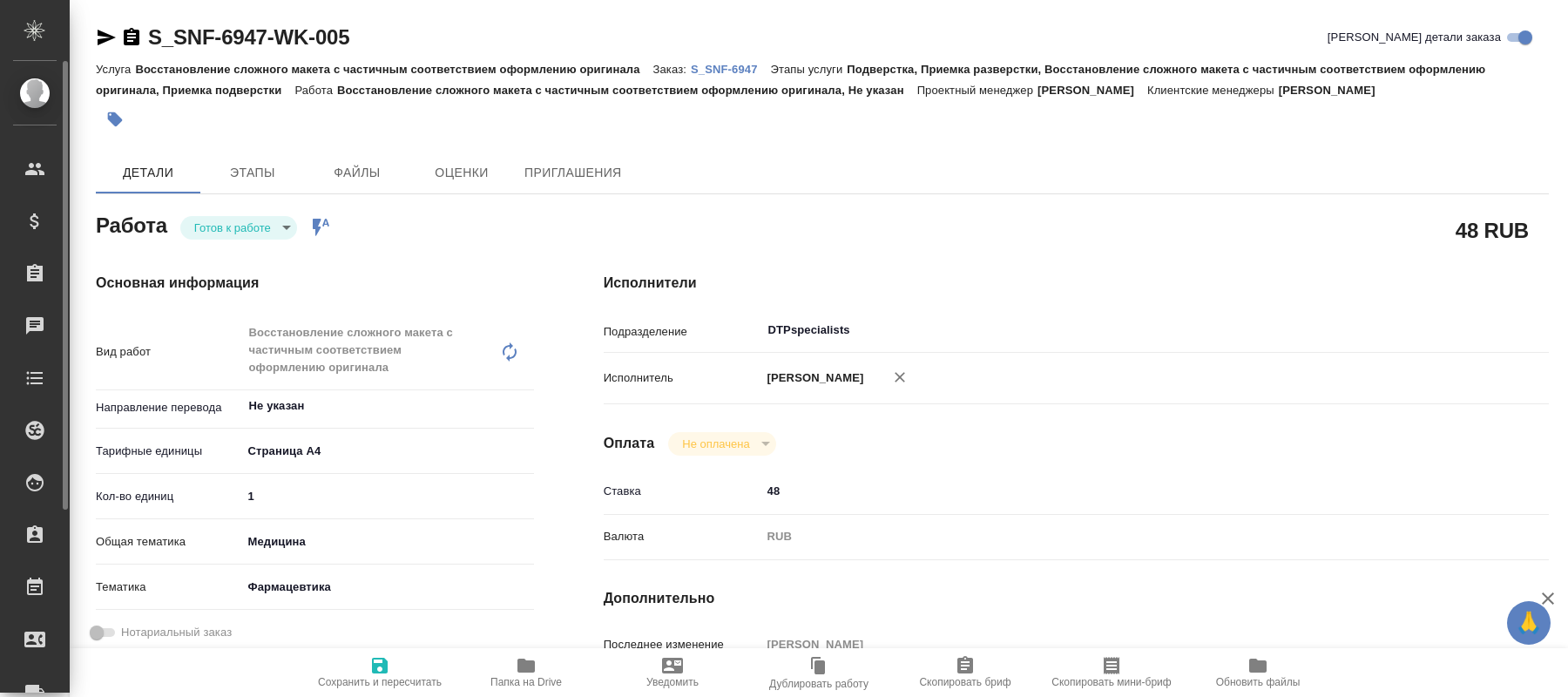
type textarea "x"
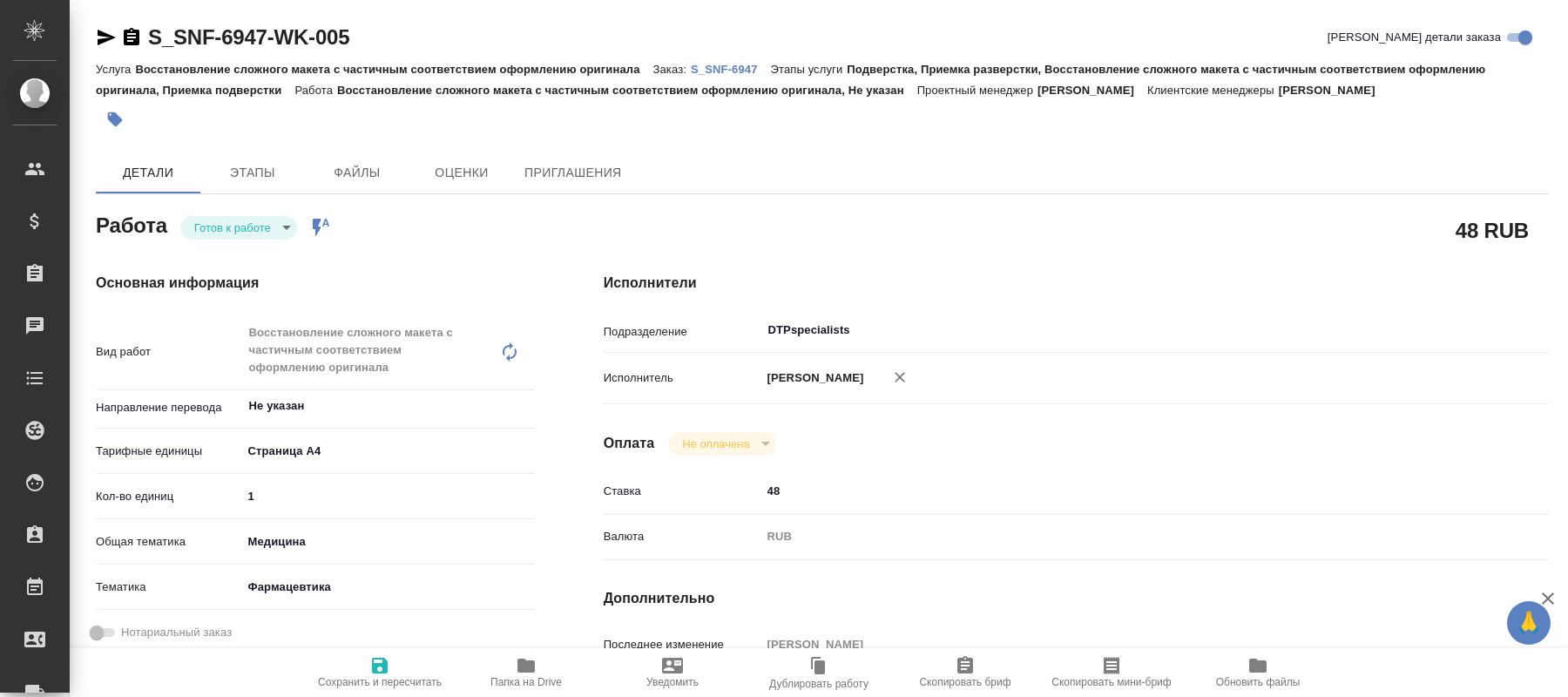
type textarea "x"
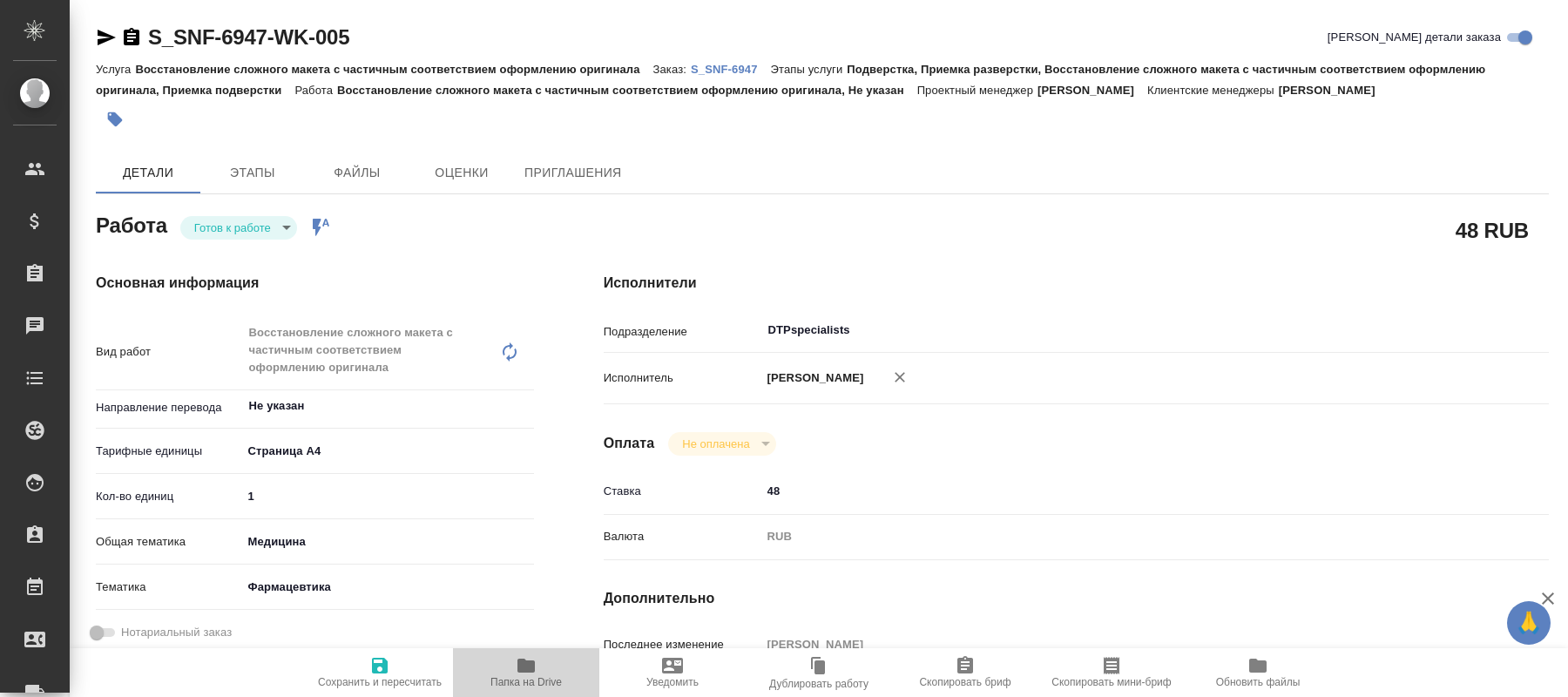
click at [531, 673] on icon "button" at bounding box center [526, 665] width 21 height 21
click at [276, 229] on body "🙏 .cls-1 fill:#fff; AWATERA Kucherenko Oksana Клиенты Спецификации Заказы 0 Чат…" at bounding box center [784, 348] width 1568 height 697
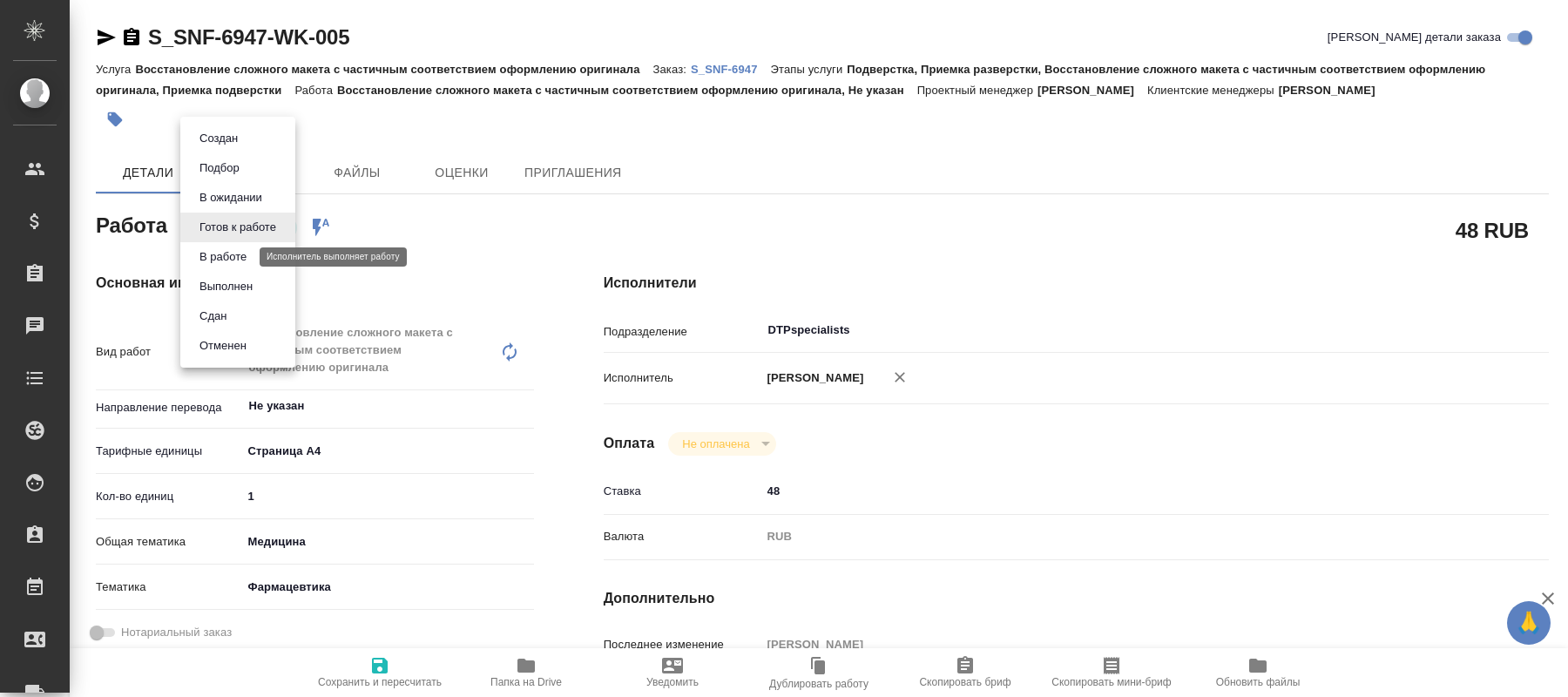
click at [244, 251] on button "В работе" at bounding box center [223, 256] width 58 height 19
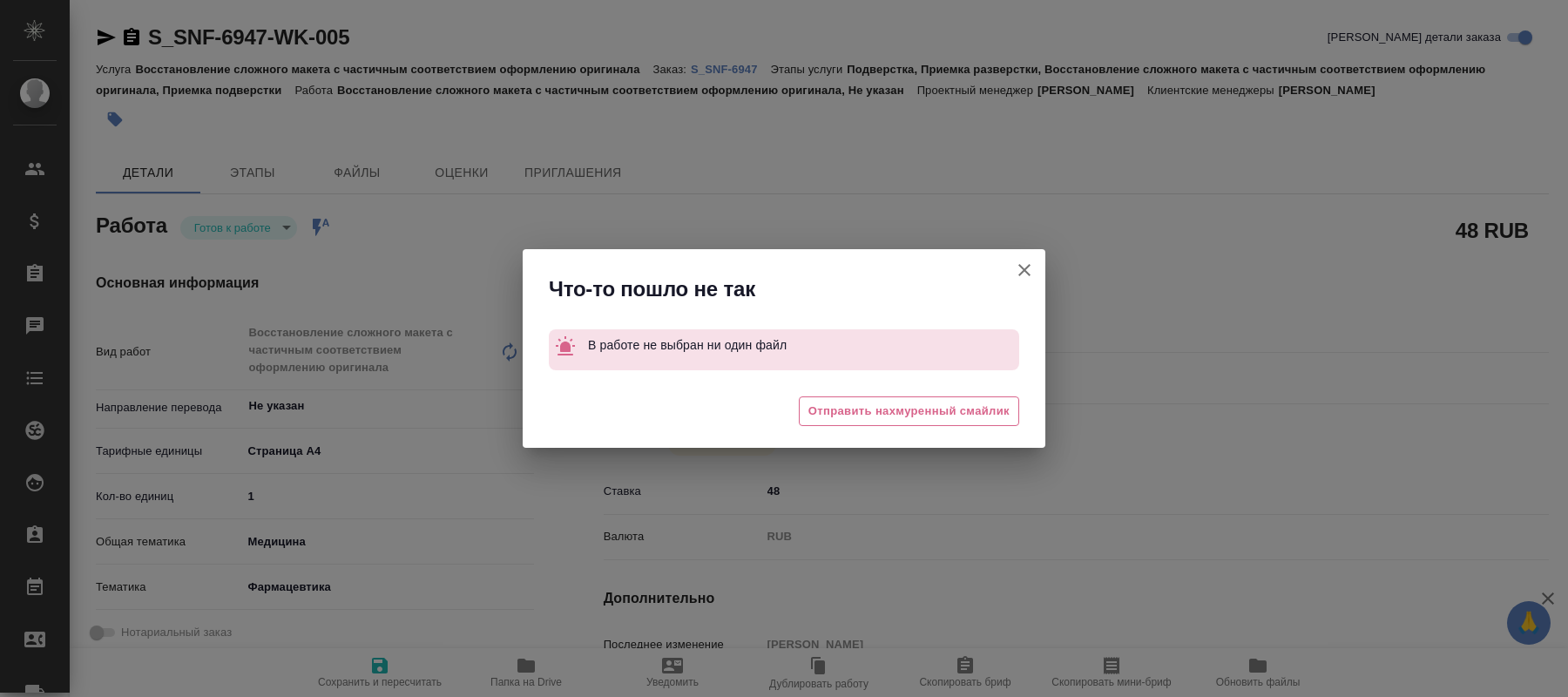
type textarea "x"
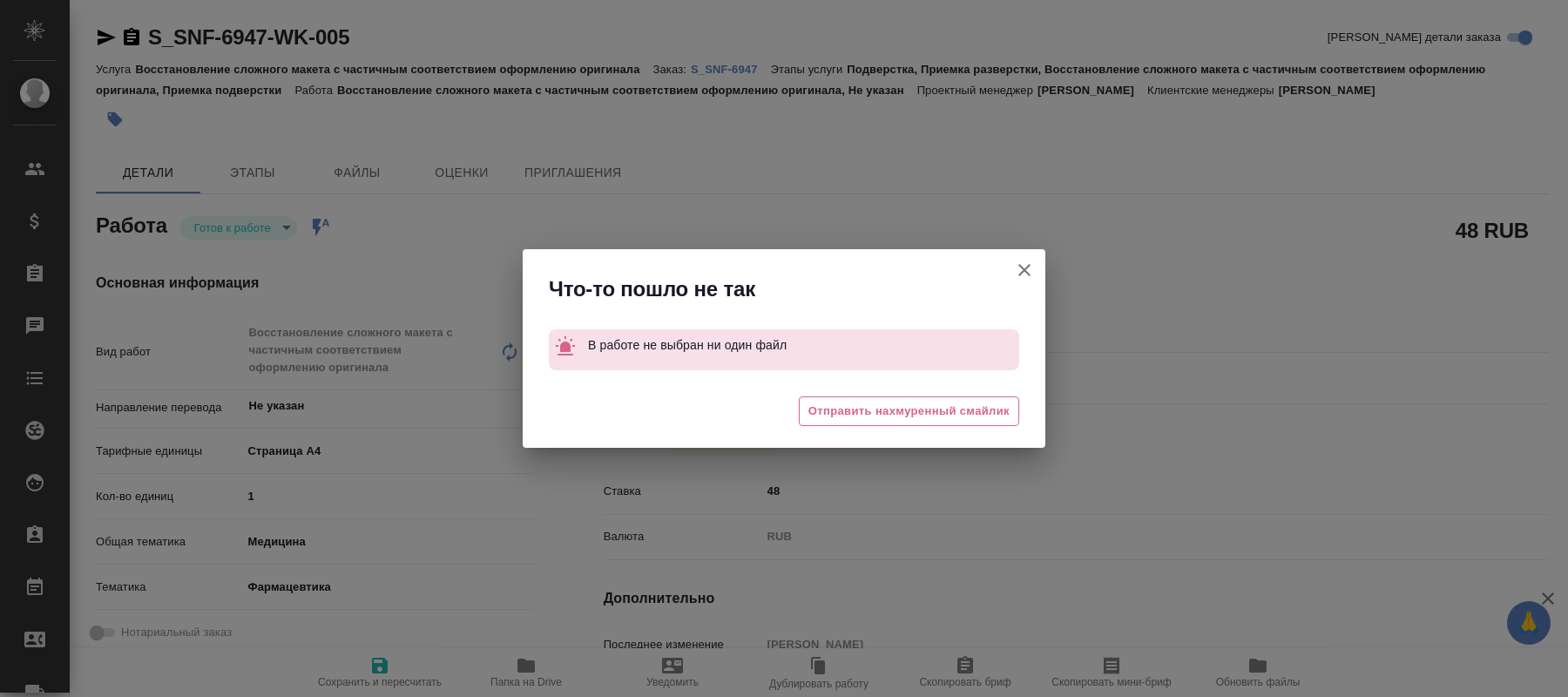
type textarea "x"
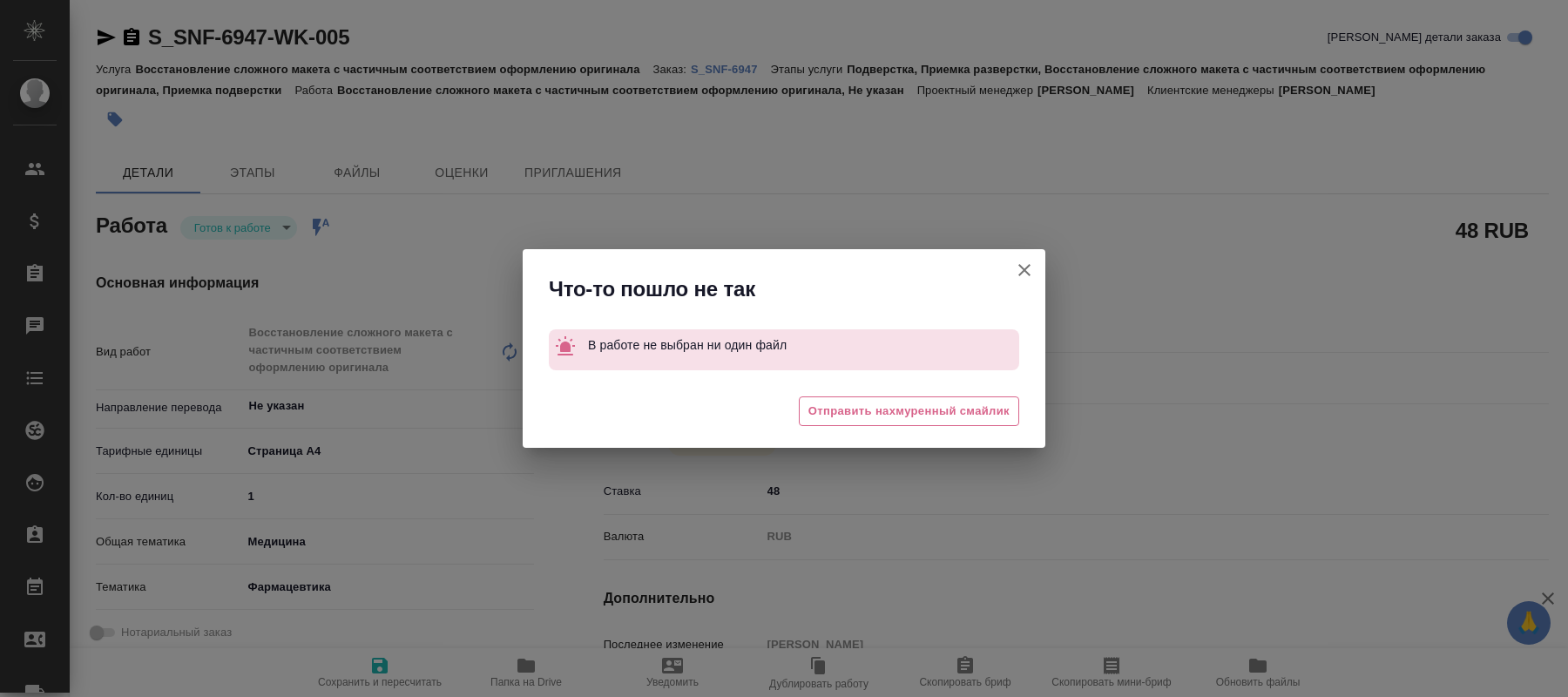
click at [1019, 270] on icon "button" at bounding box center [1024, 269] width 21 height 21
type textarea "x"
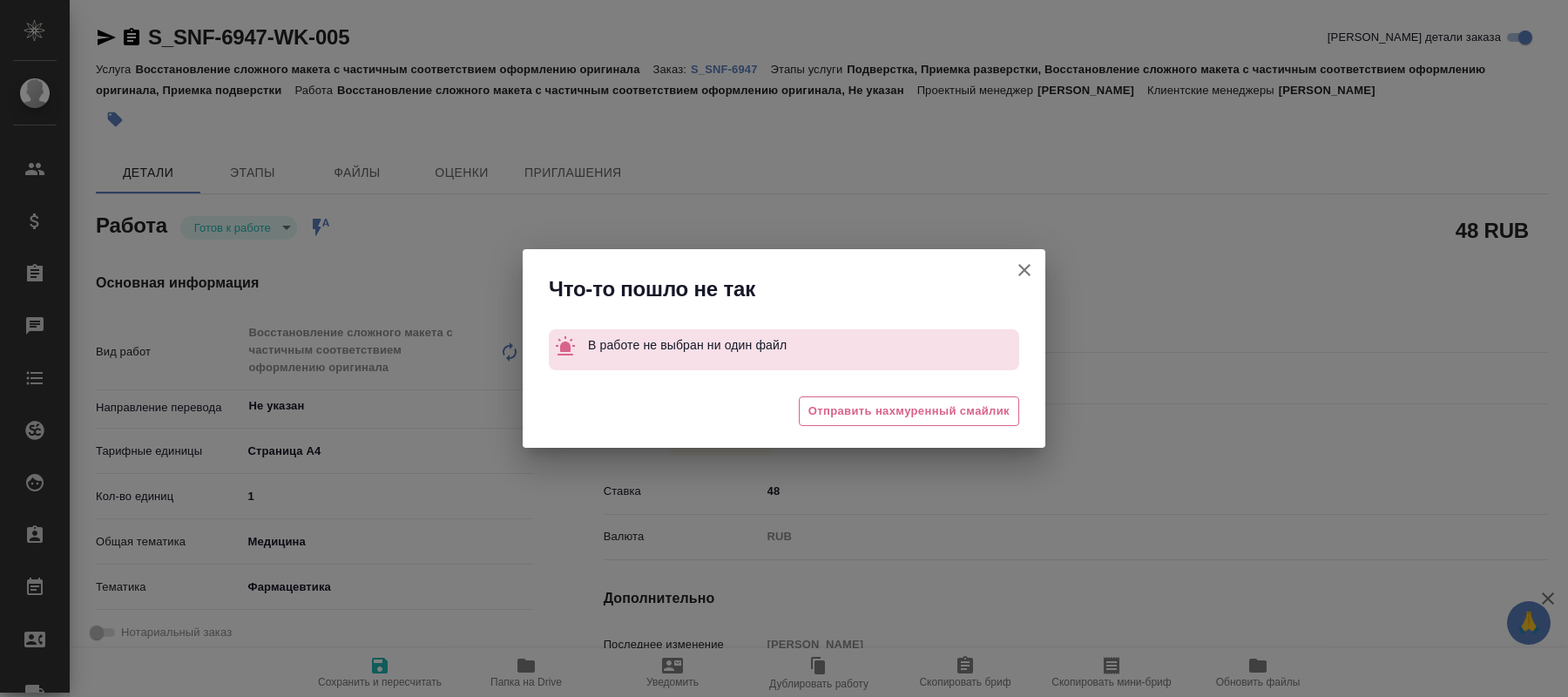
type textarea "x"
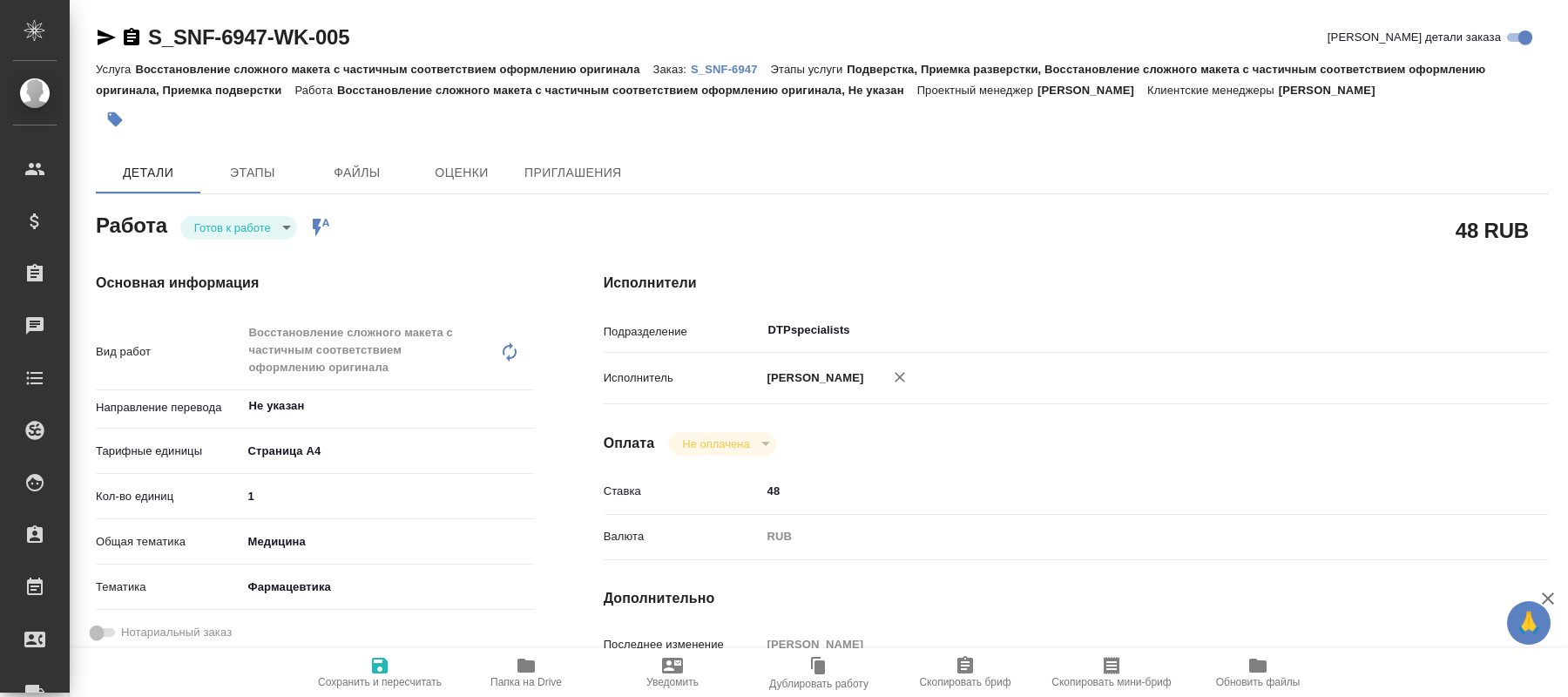
type textarea "x"
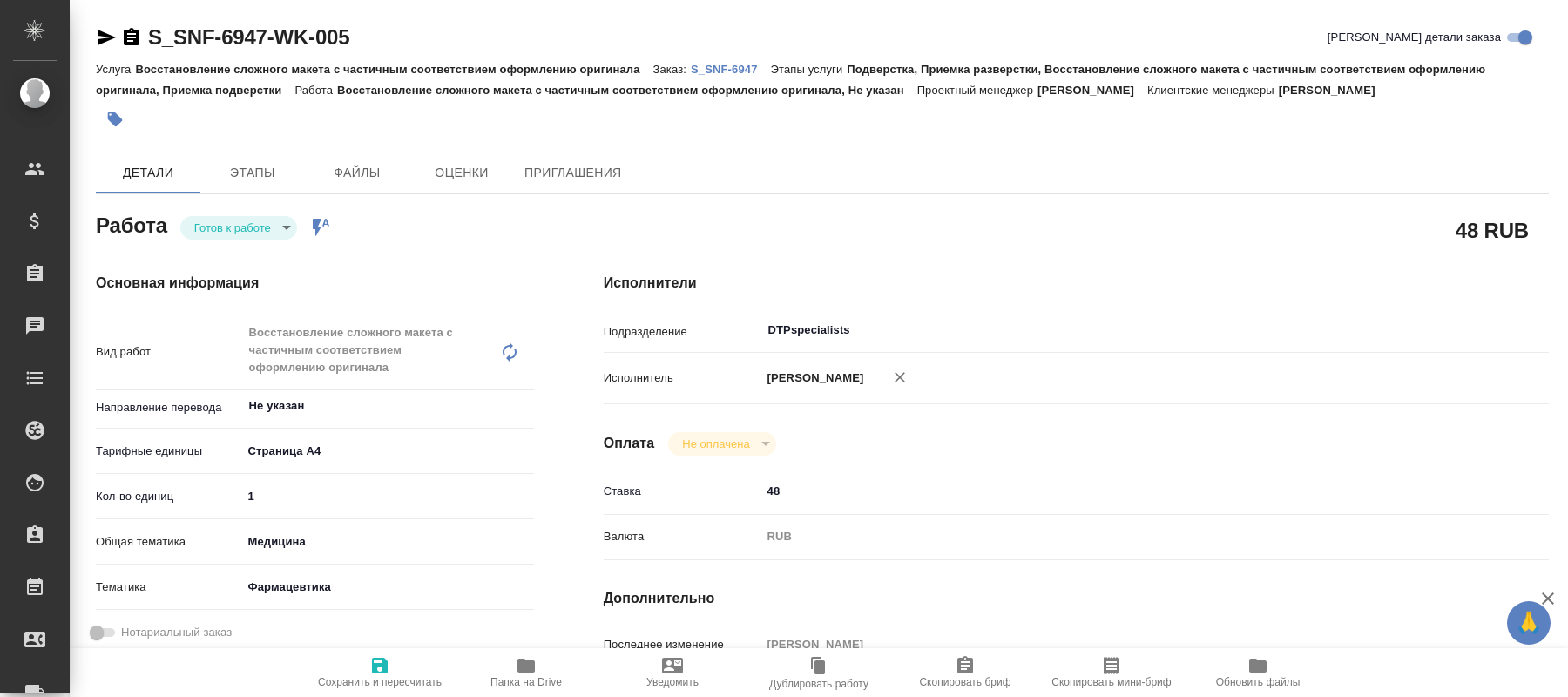
click at [318, 238] on div "Основная информация Вид работ Восстановление сложного макета с частичным соотве…" at bounding box center [314, 627] width 508 height 779
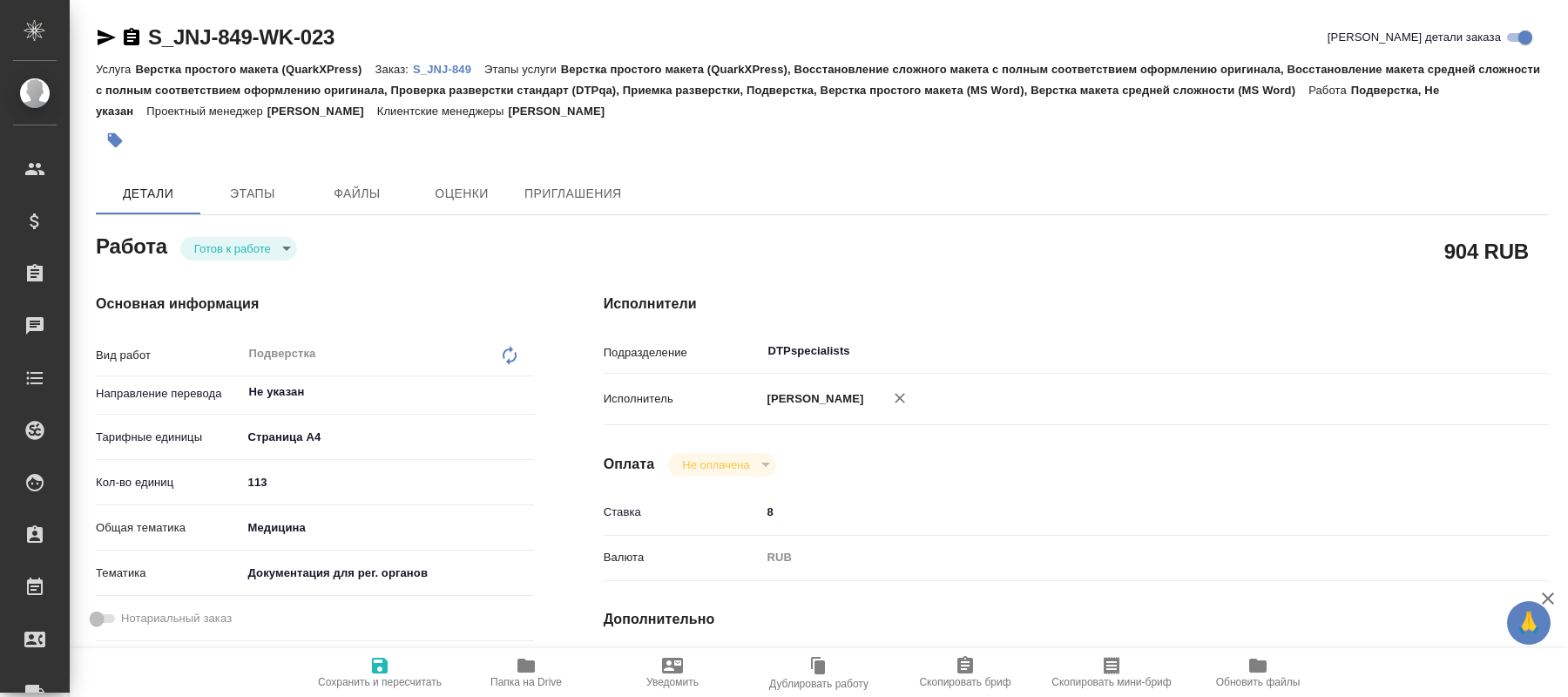
type textarea "x"
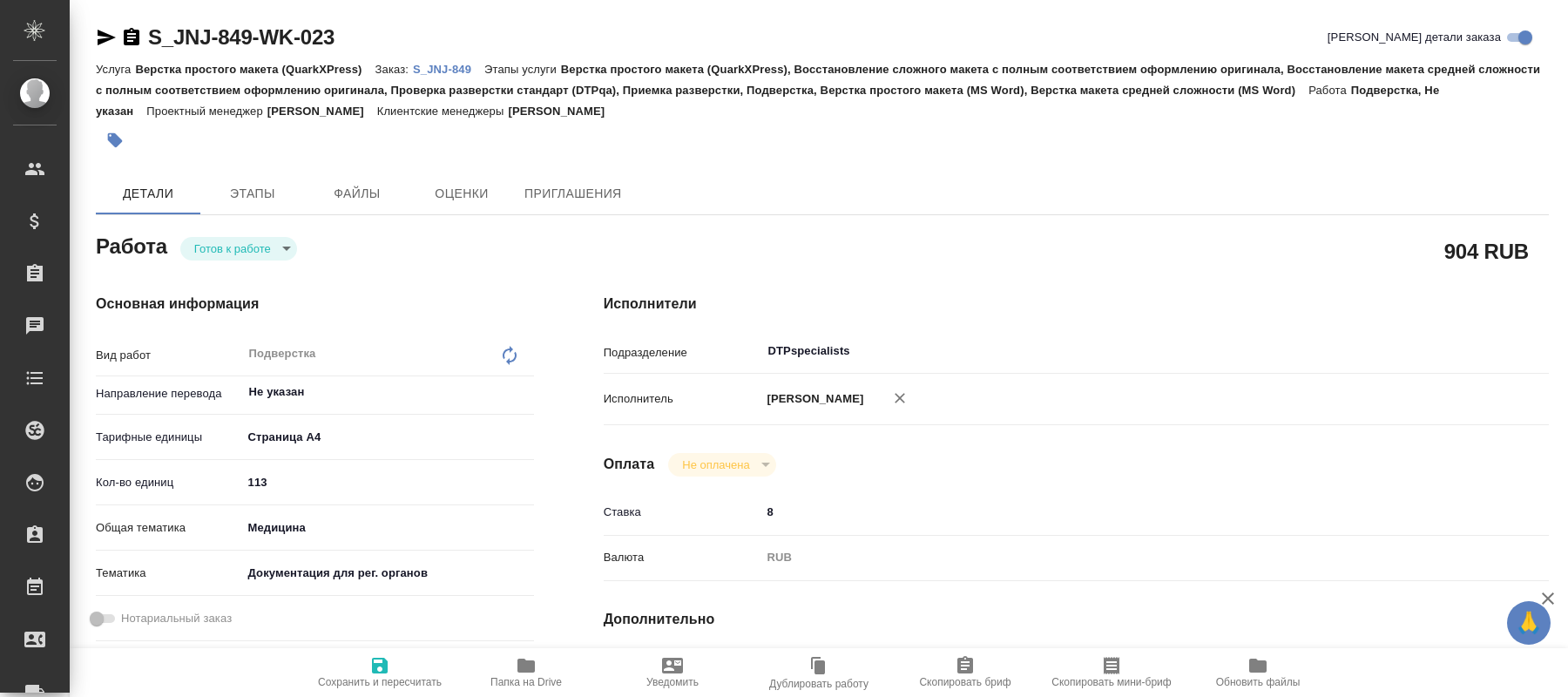
type textarea "x"
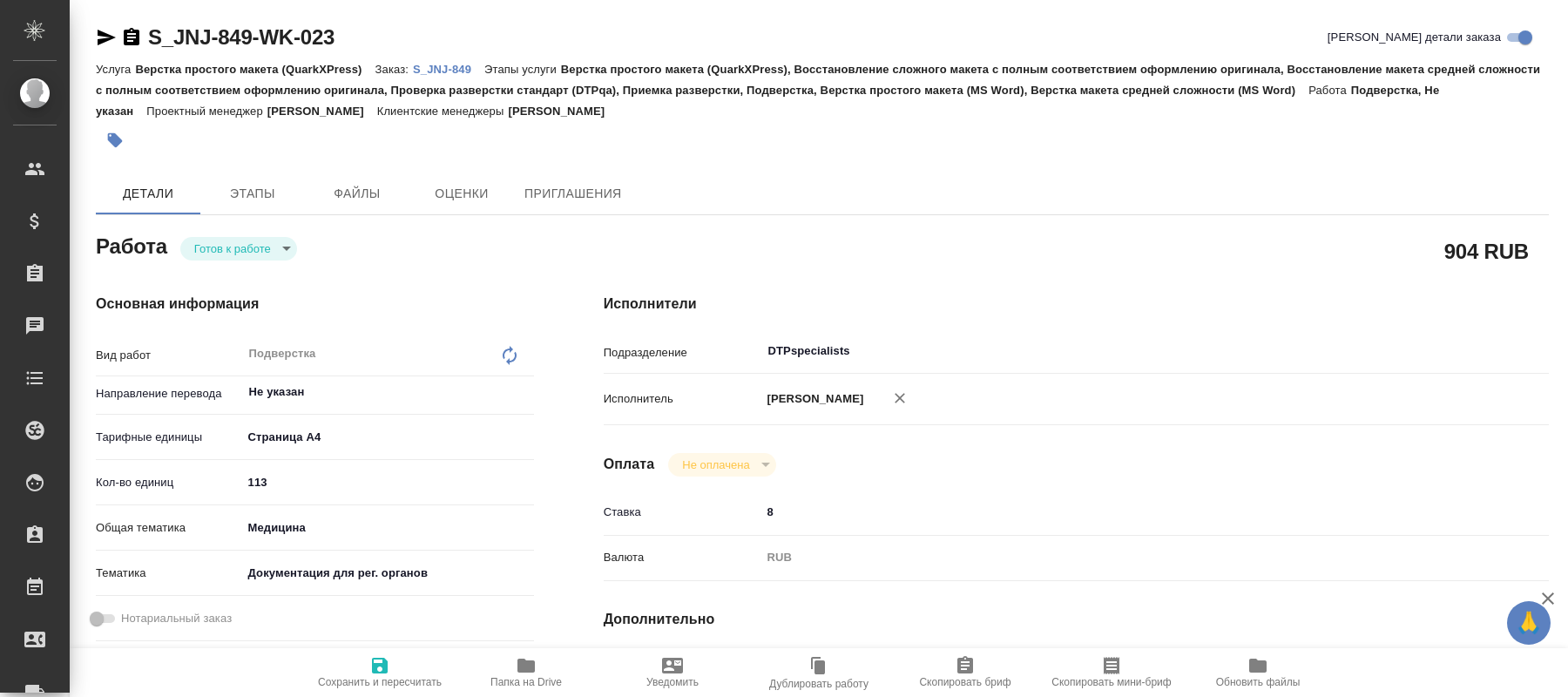
type textarea "x"
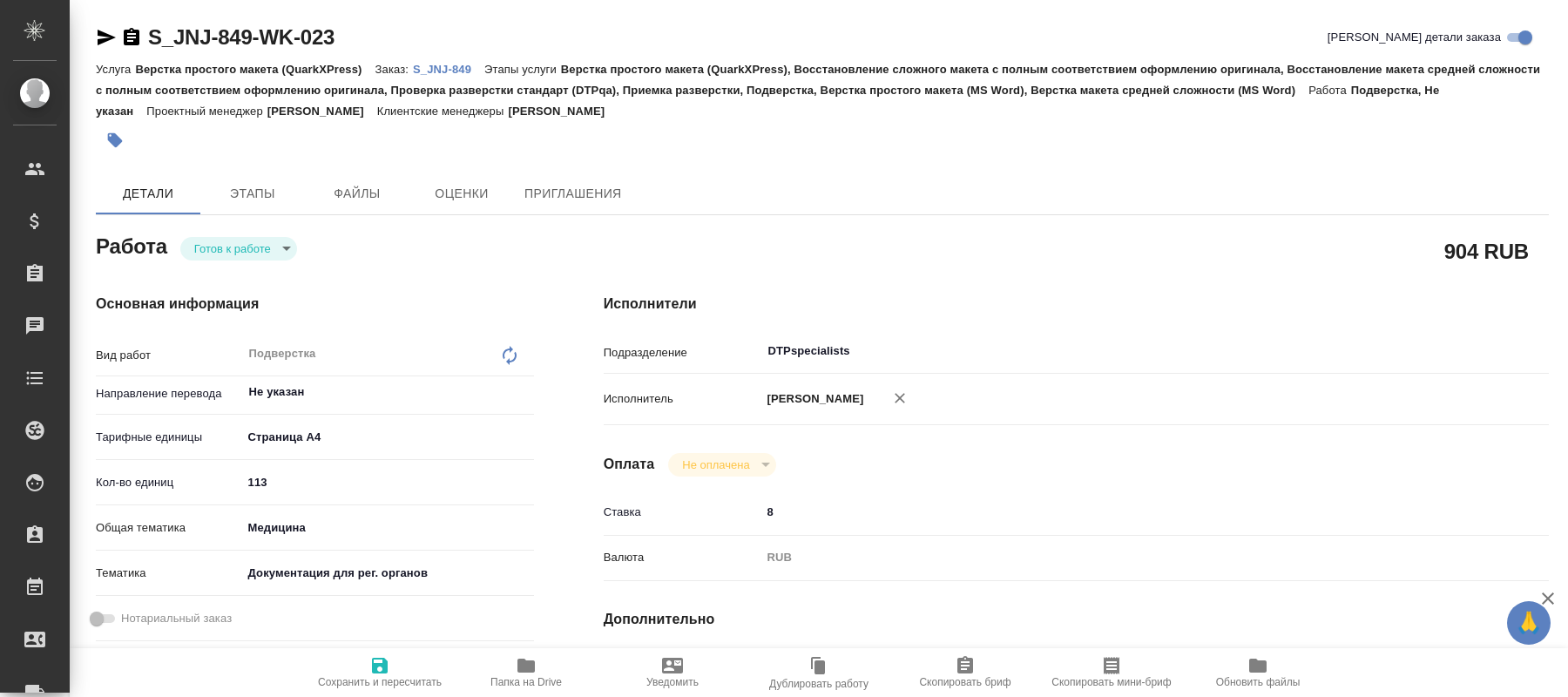
type textarea "x"
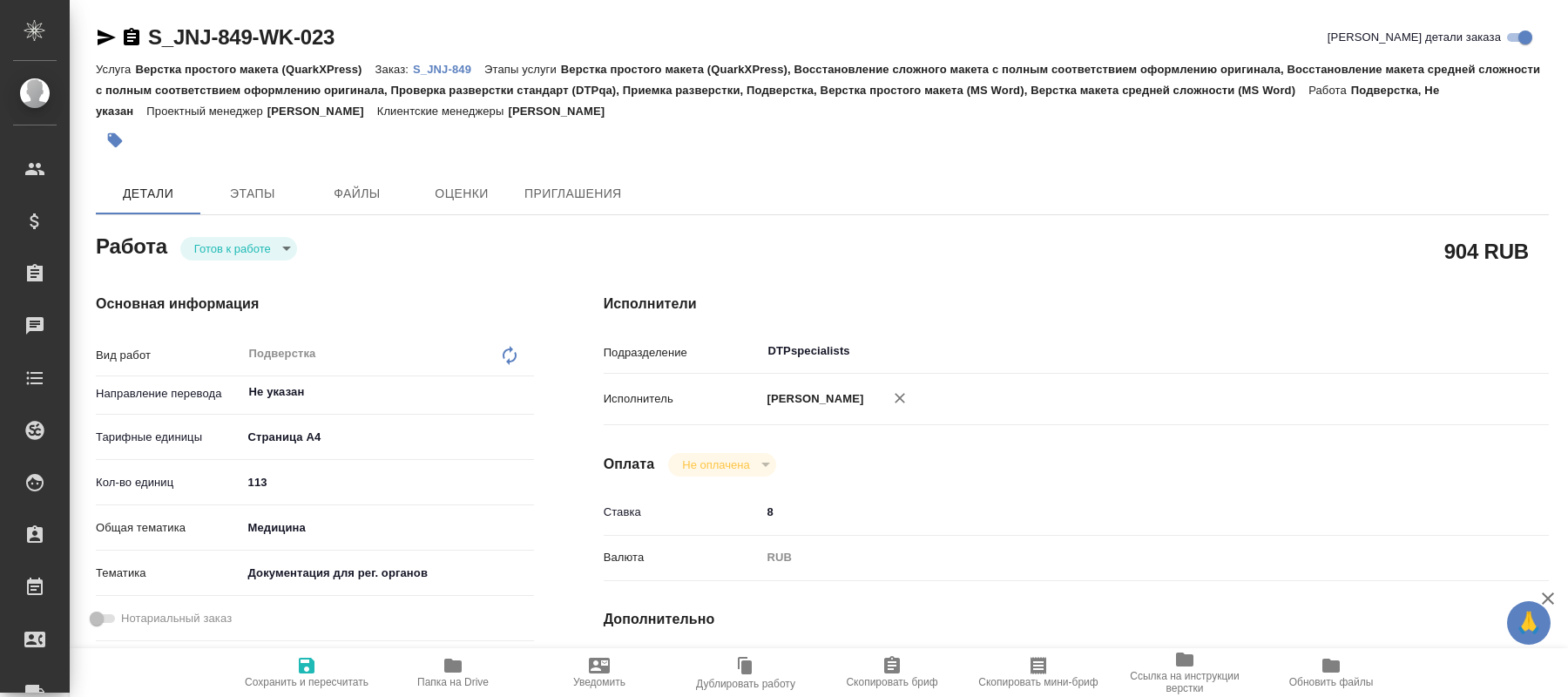
type textarea "x"
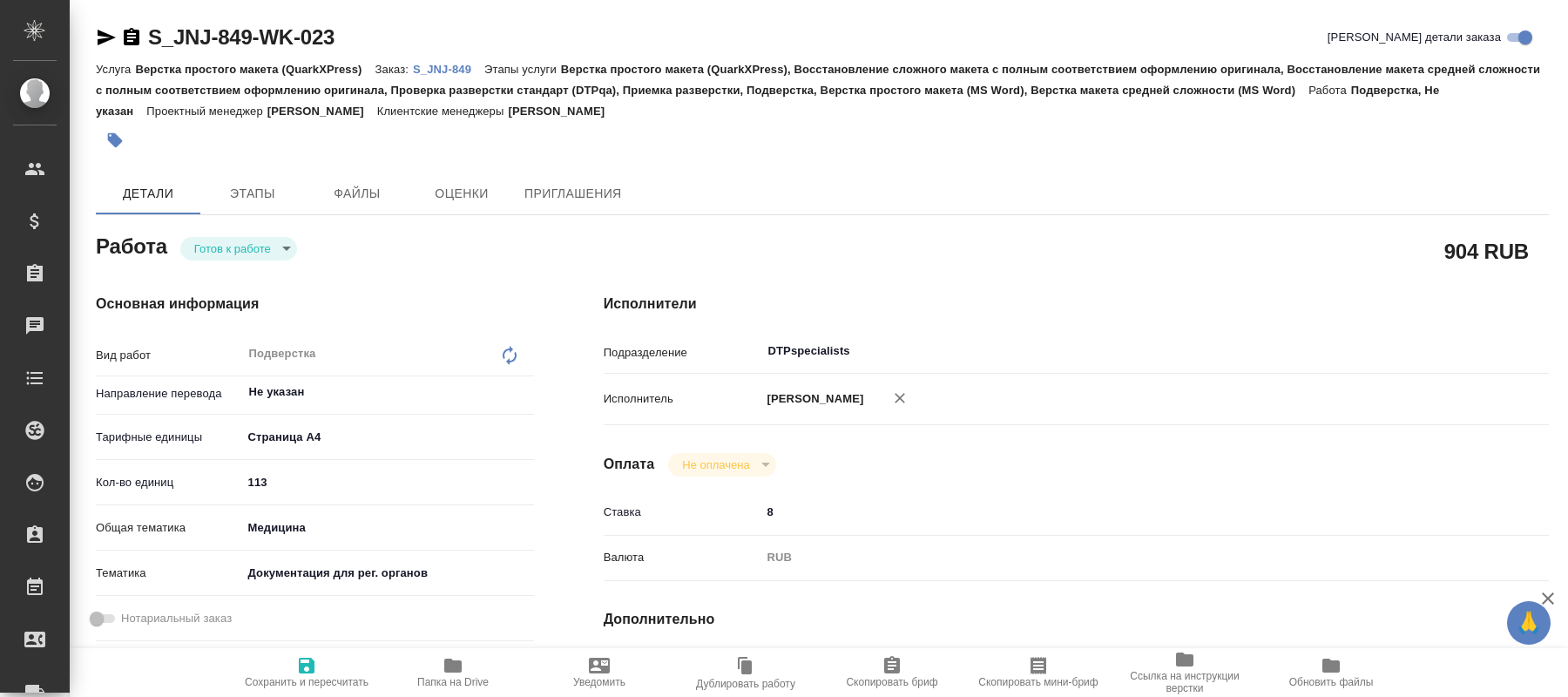
type textarea "x"
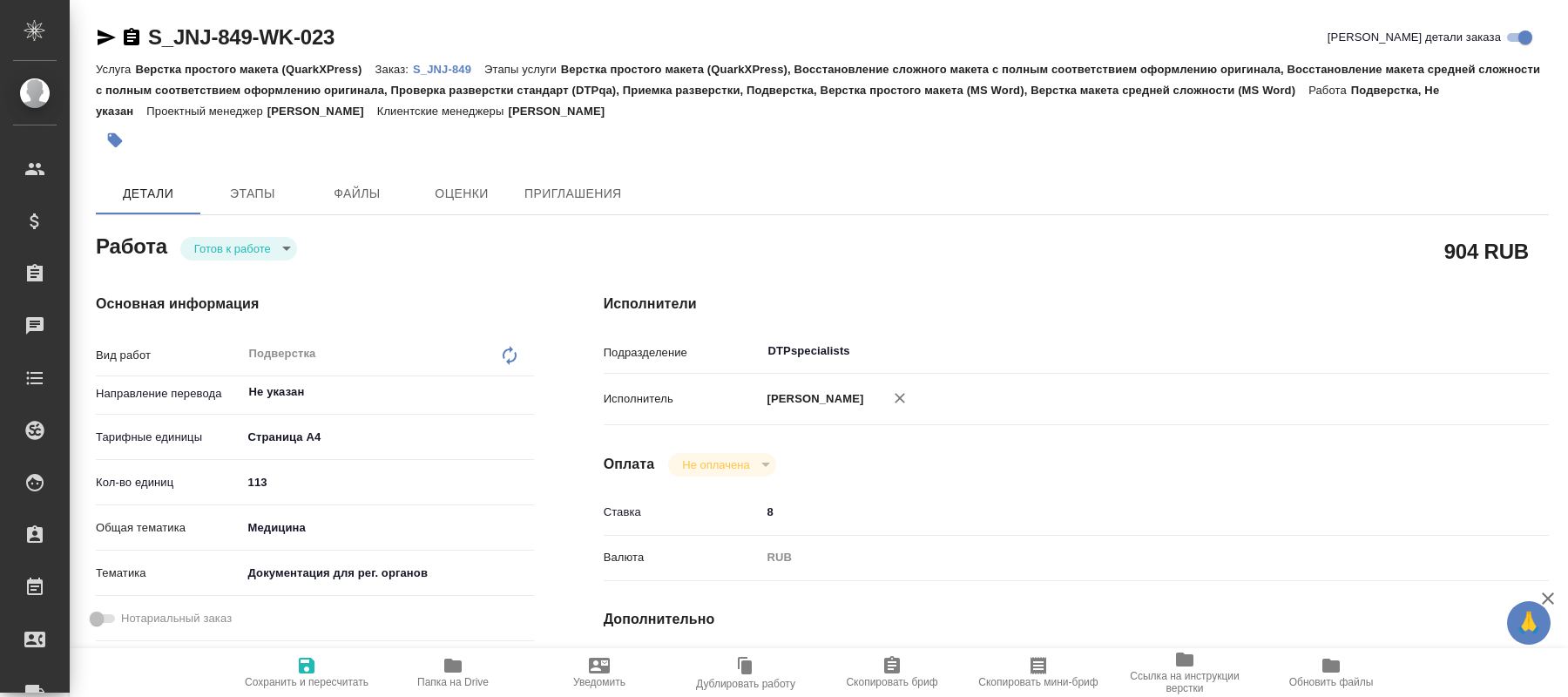
type textarea "x"
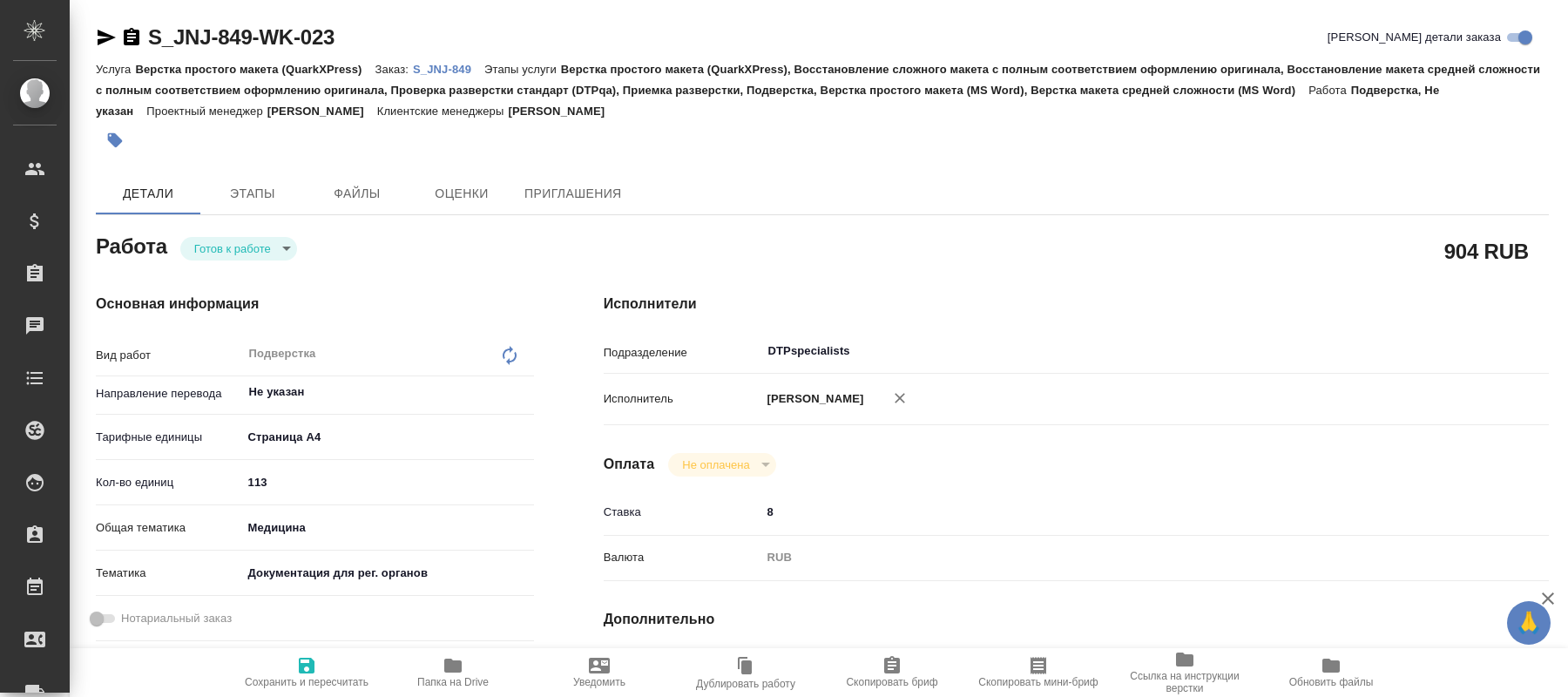
type textarea "x"
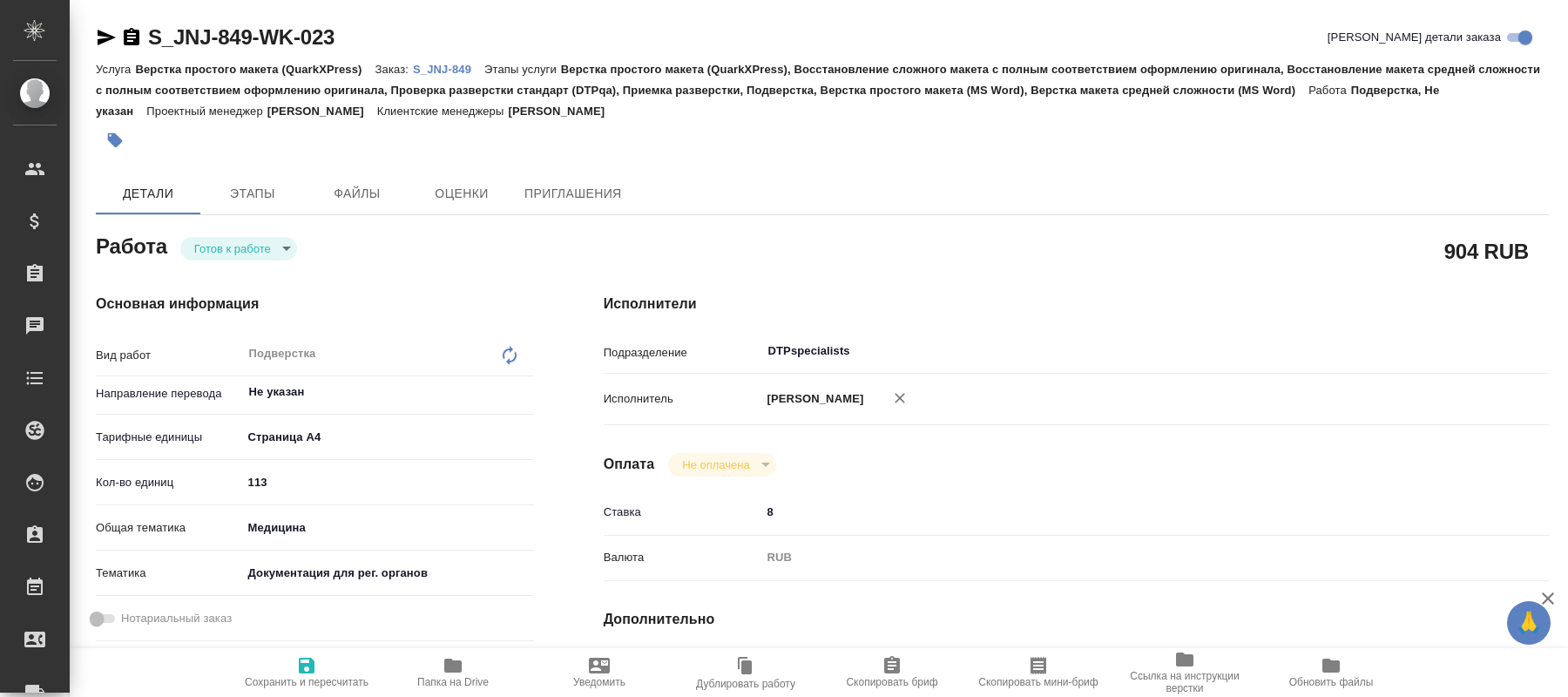
type textarea "x"
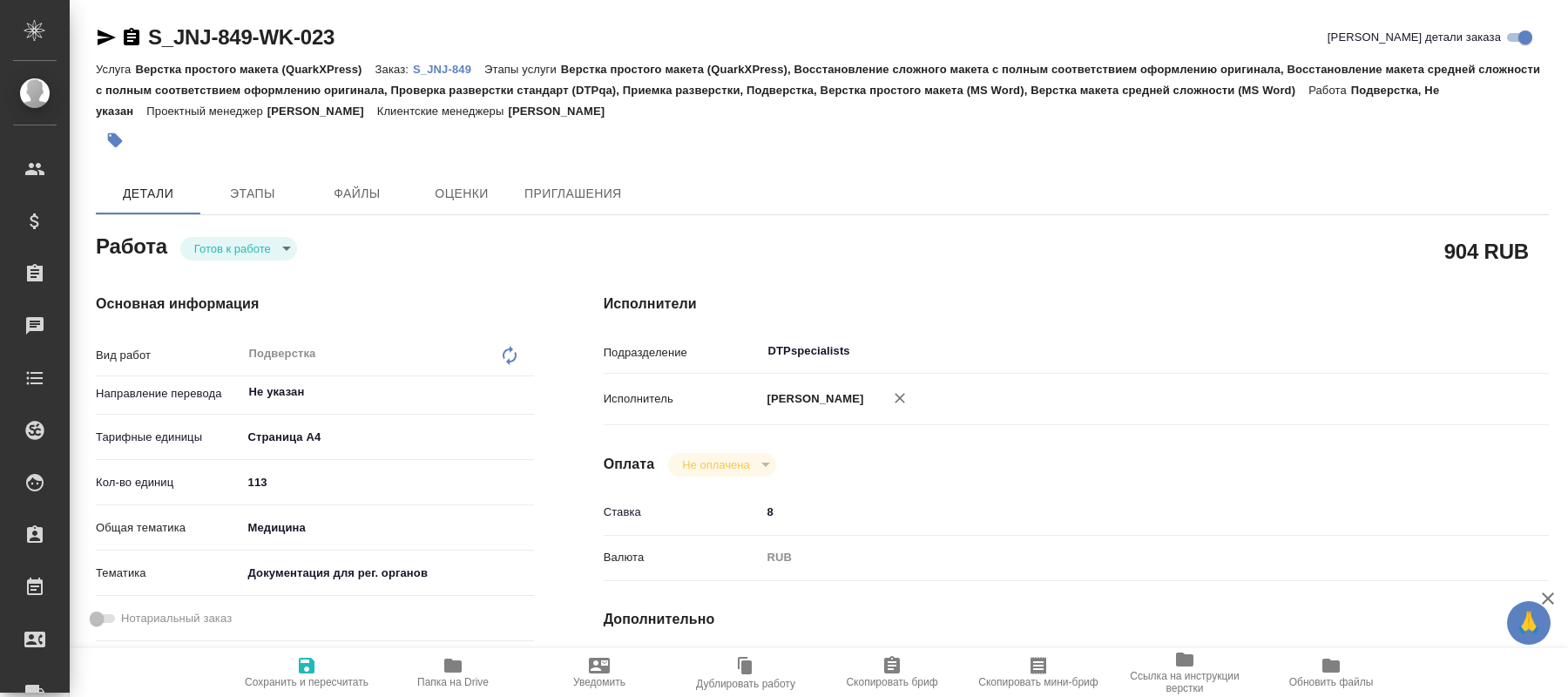
click at [1123, 199] on div "Детали Этапы Файлы Оценки Приглашения" at bounding box center [822, 193] width 1453 height 42
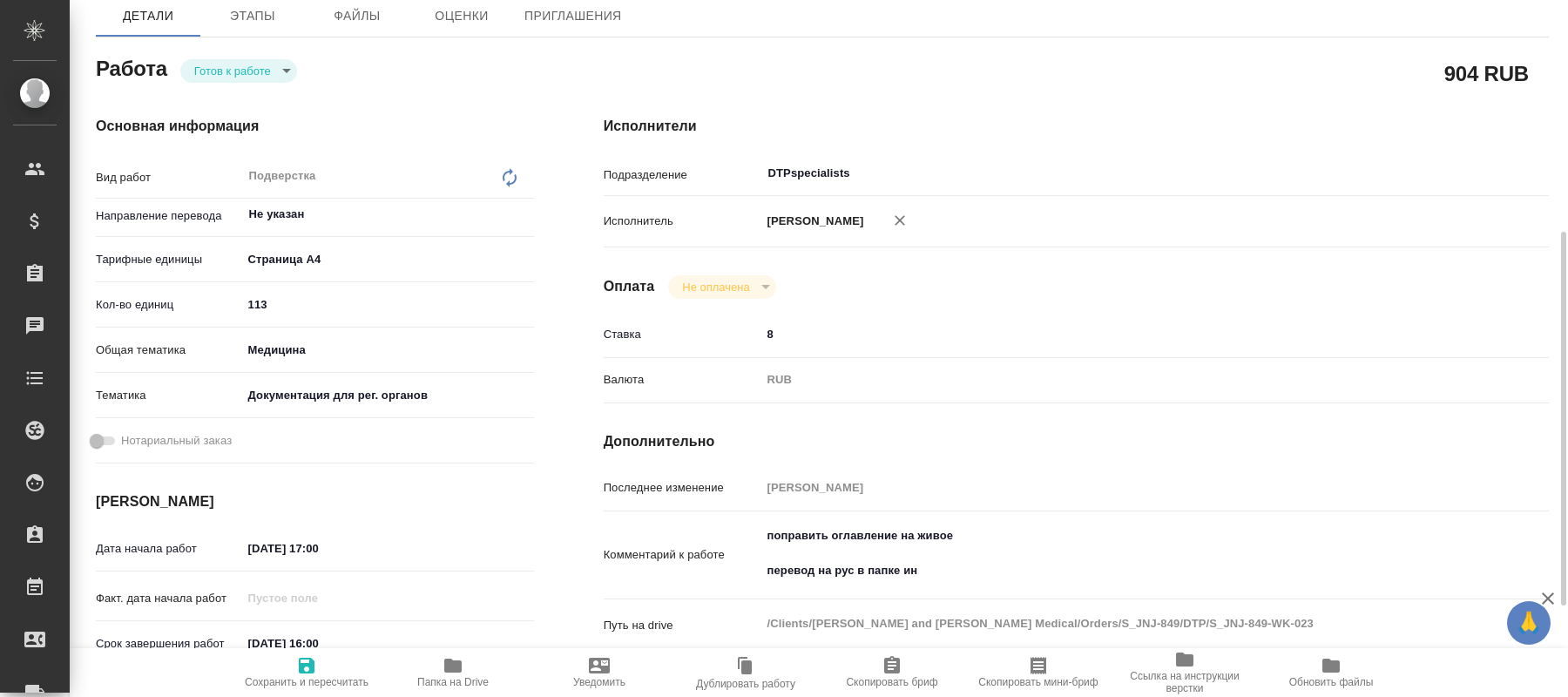
scroll to position [267, 0]
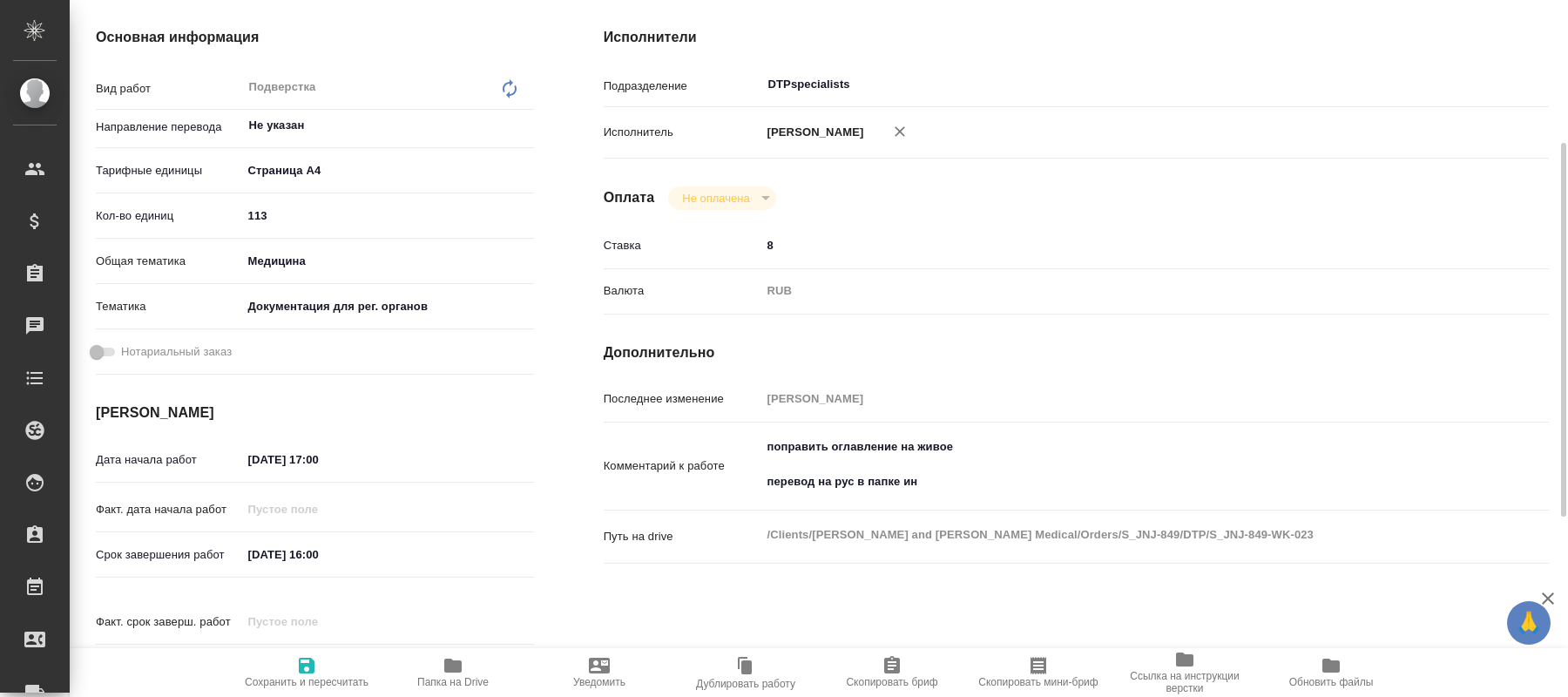
click at [443, 677] on span "Папка на Drive" at bounding box center [453, 682] width 72 height 13
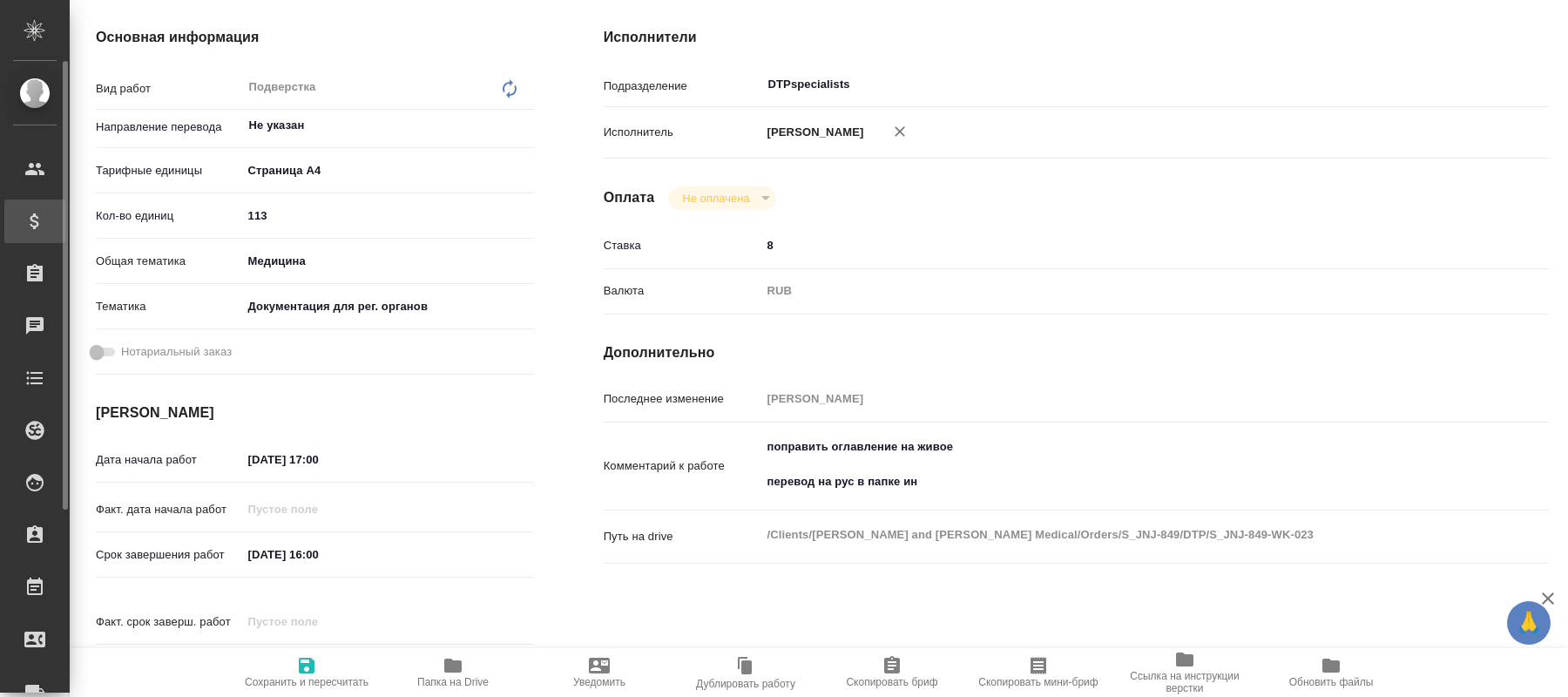
type textarea "x"
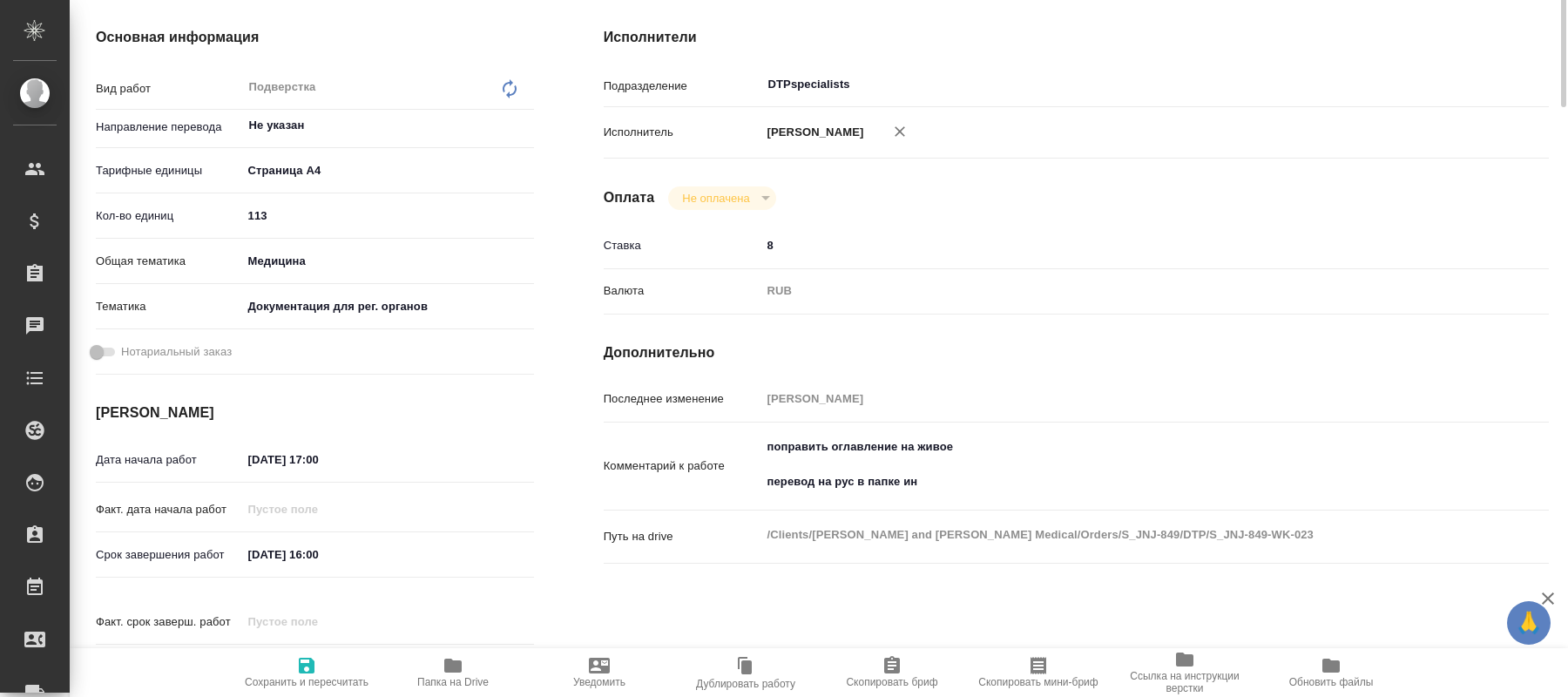
scroll to position [0, 0]
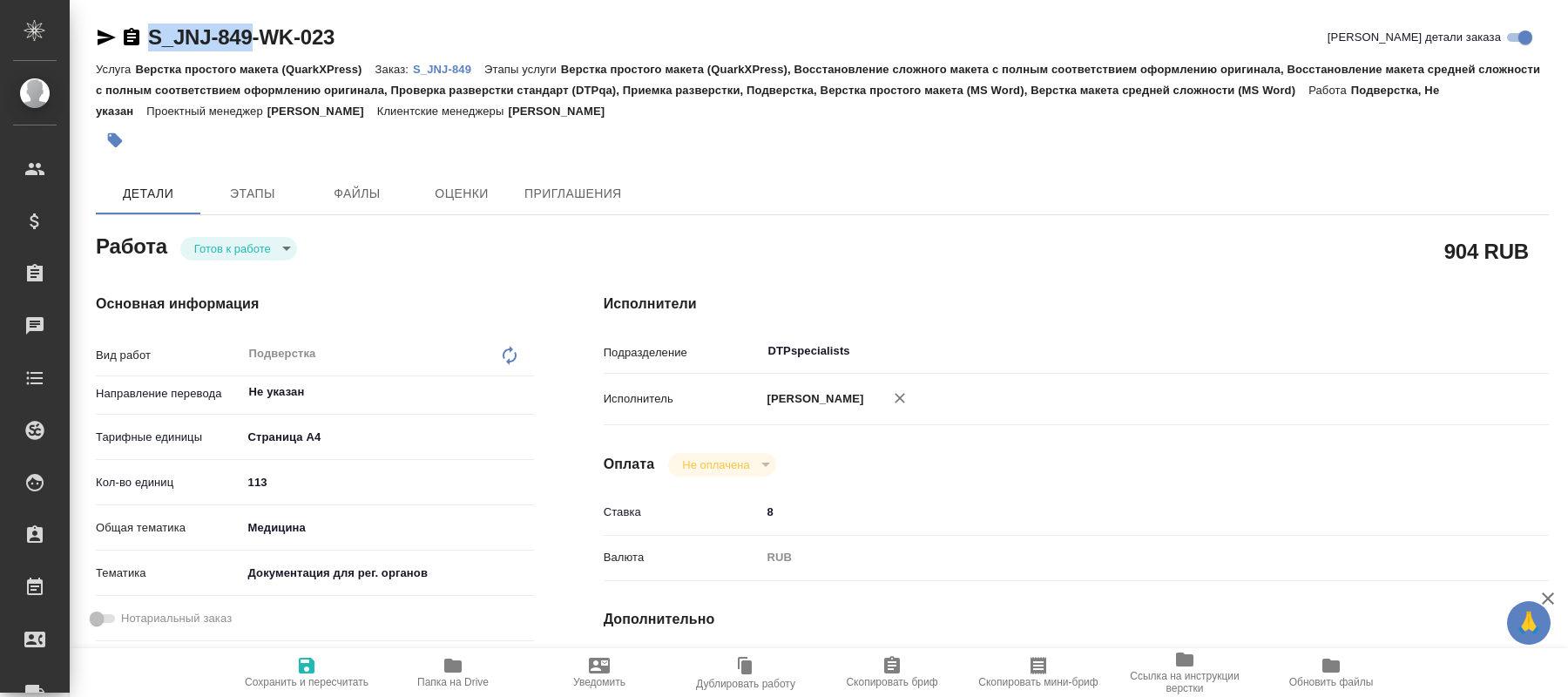
drag, startPoint x: 144, startPoint y: 12, endPoint x: 252, endPoint y: 43, distance: 112.4
copy div "S_JNJ-849"
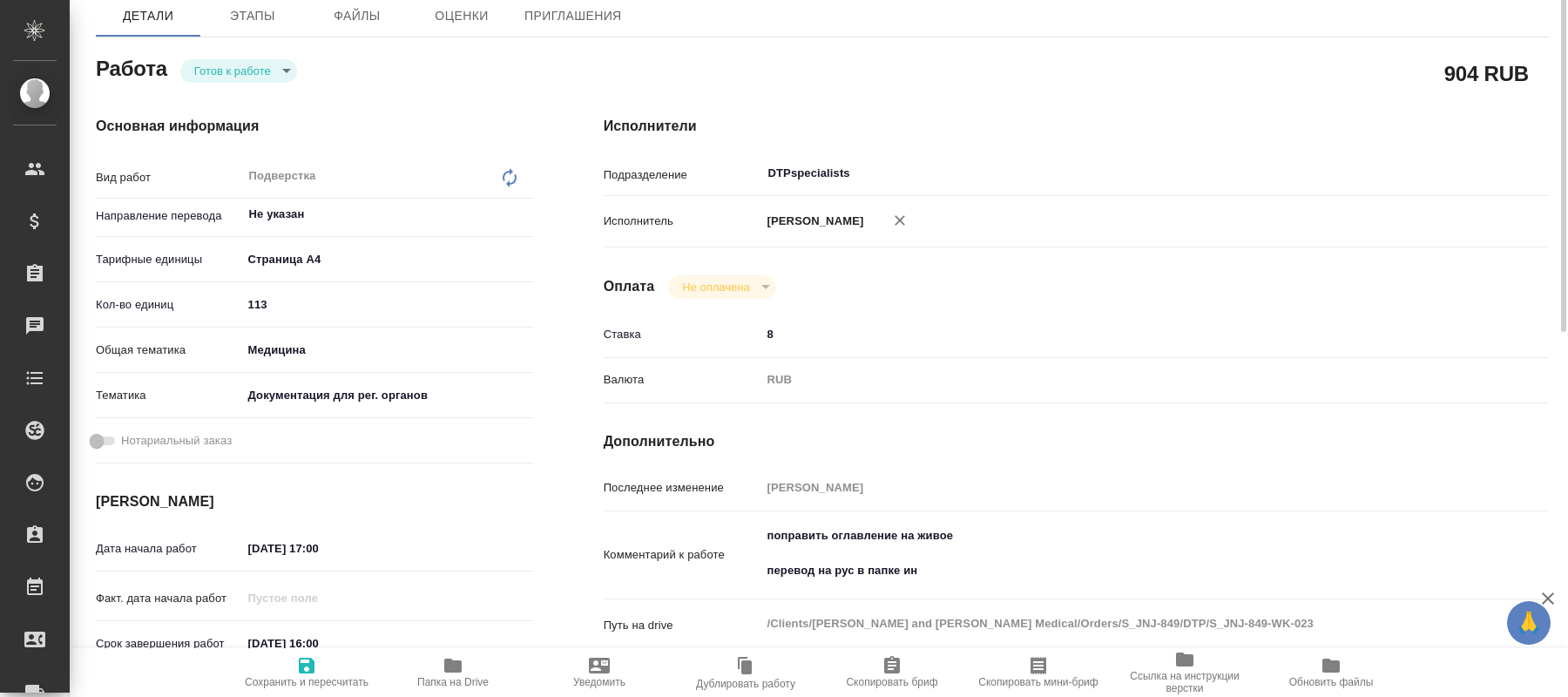
scroll to position [356, 0]
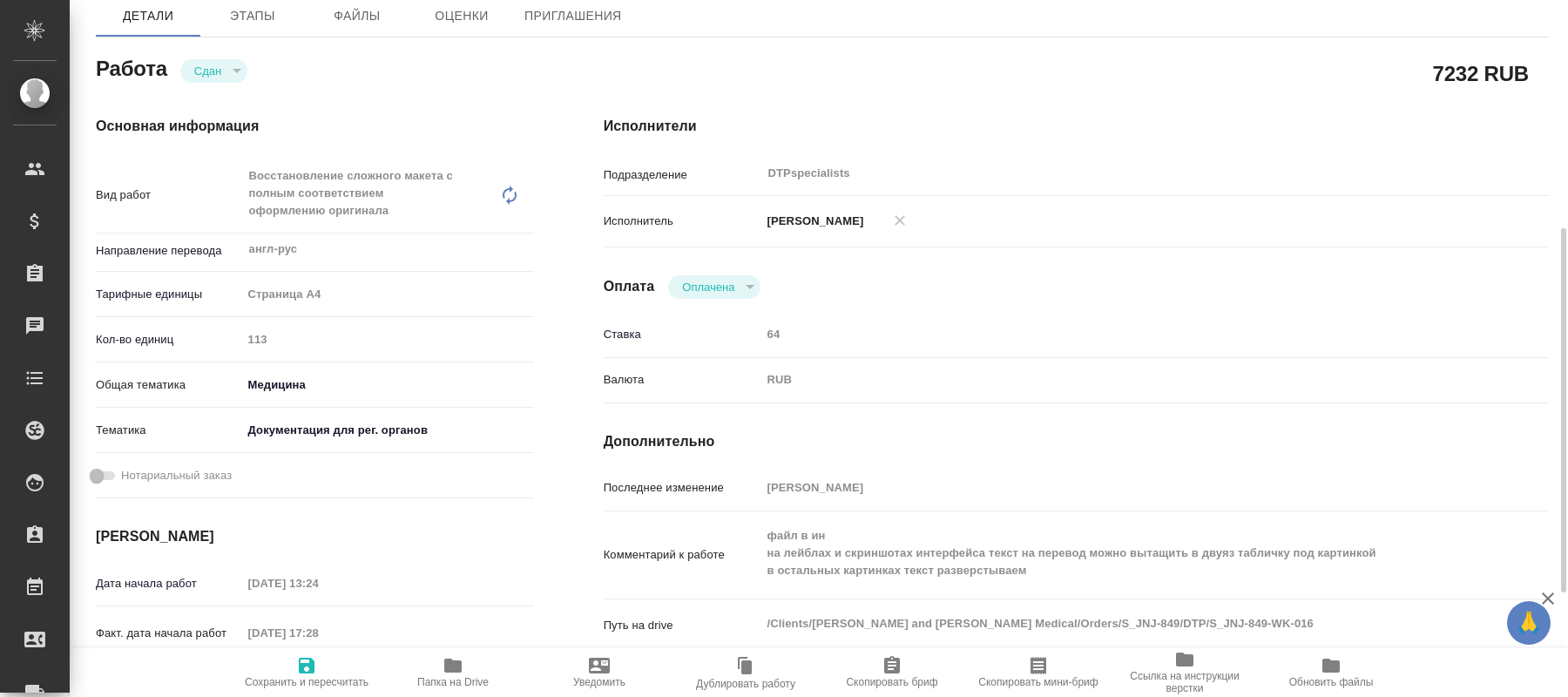
scroll to position [267, 0]
